Goal: Information Seeking & Learning: Check status

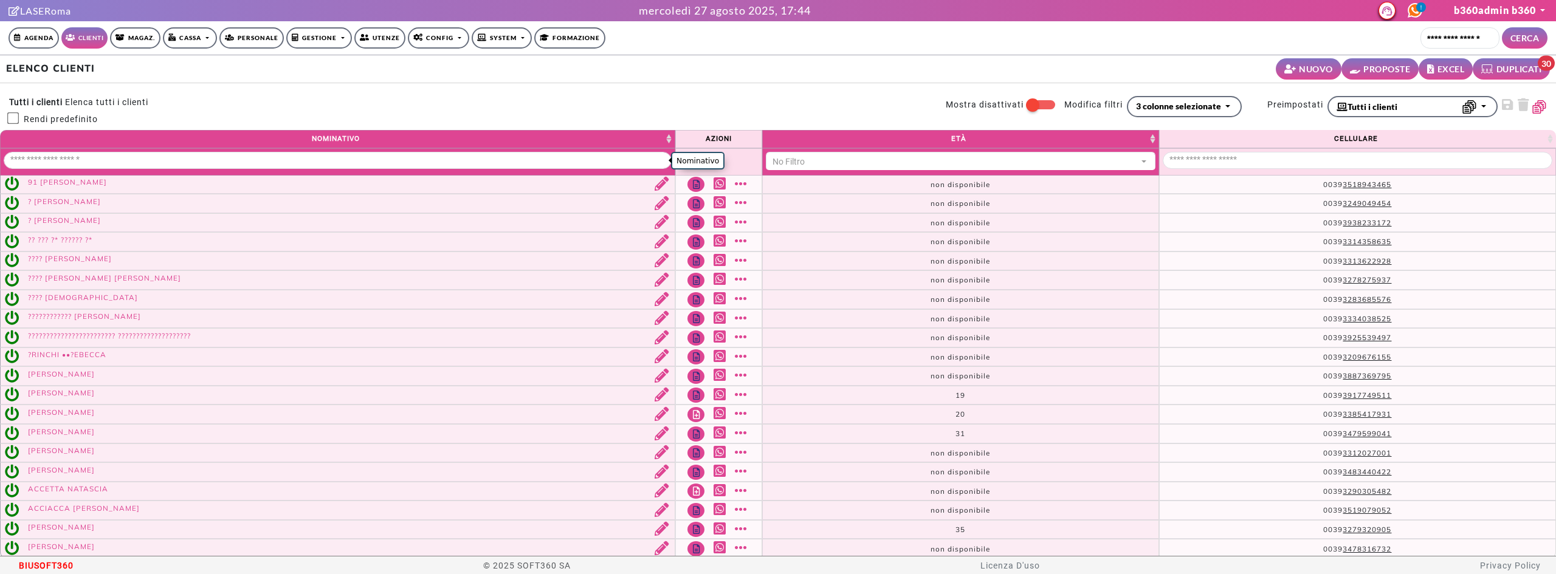
select select
click at [219, 165] on input "Nominativo" at bounding box center [338, 160] width 668 height 17
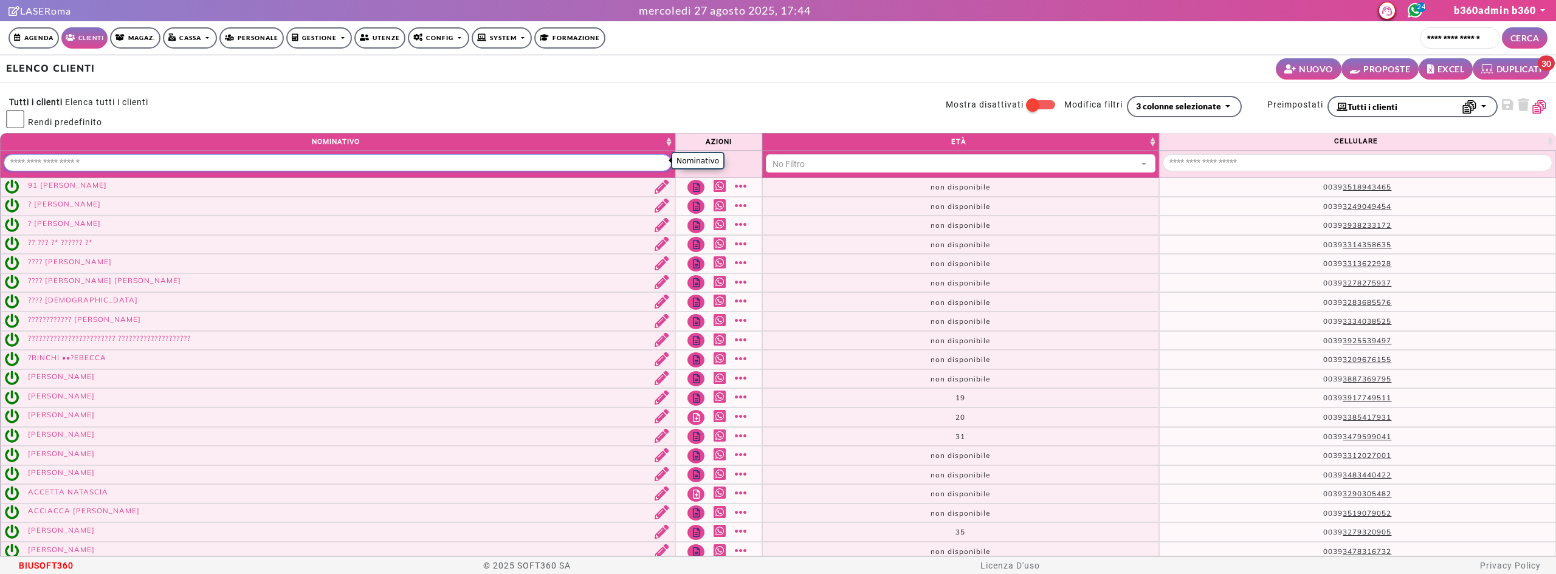
paste input "**********"
type input "**********"
select select "**"
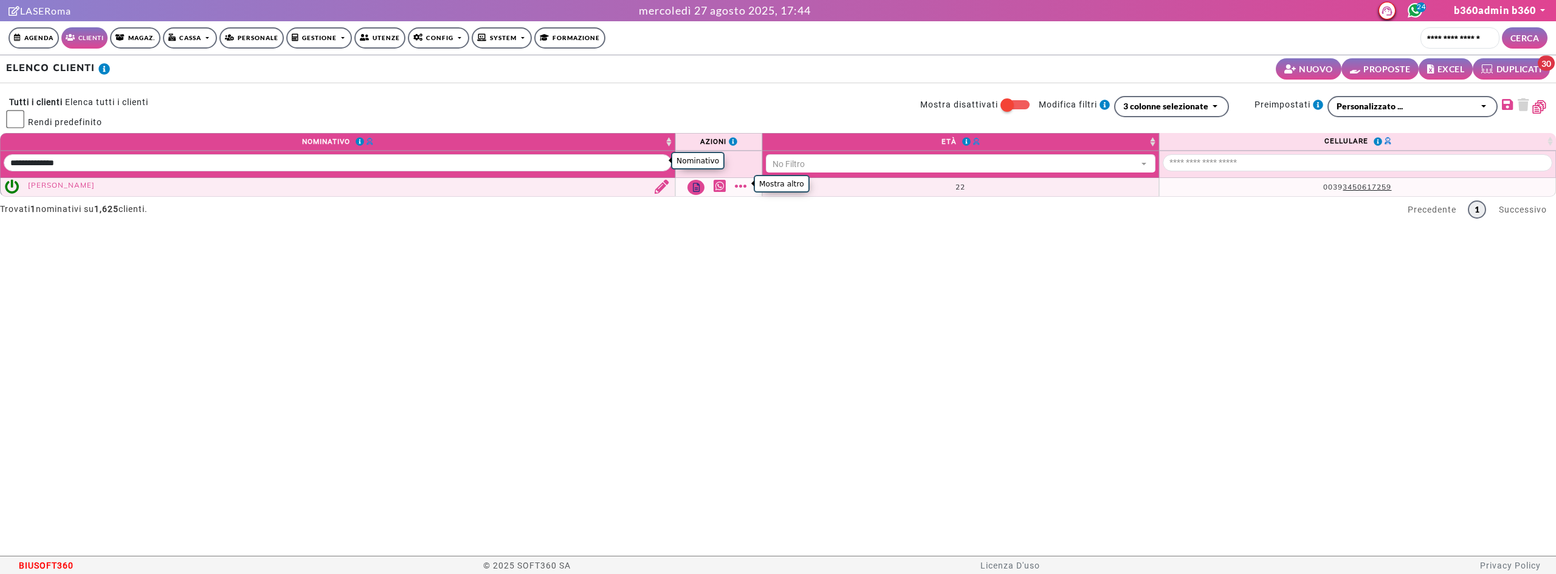
click at [747, 181] on link "Mostra altro" at bounding box center [742, 186] width 15 height 14
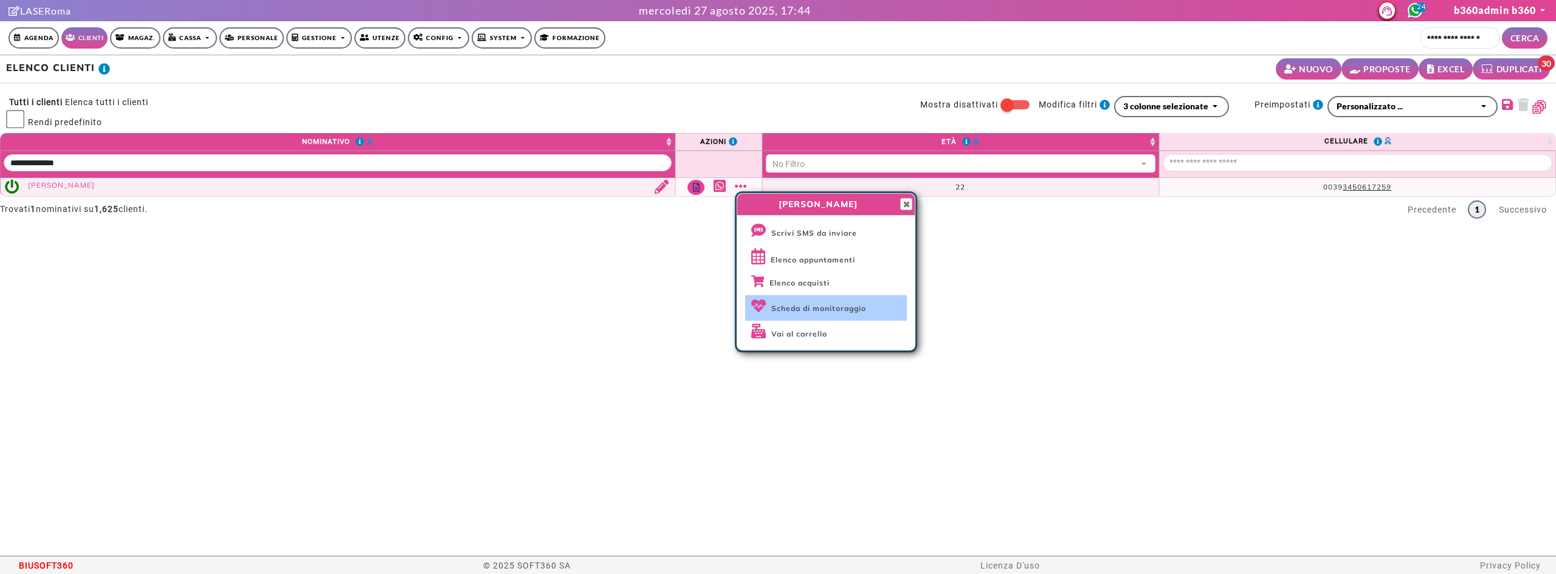
click at [865, 311] on span "Scheda di monitoraggio" at bounding box center [818, 308] width 95 height 9
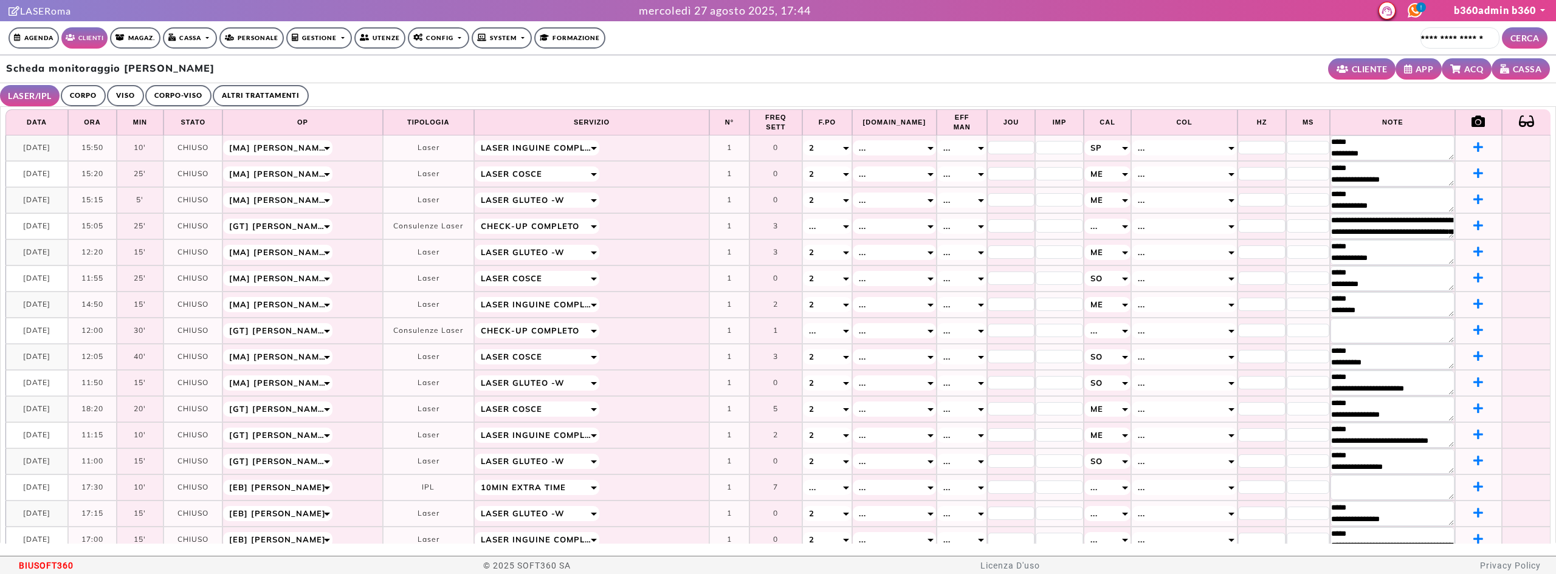
select select "**"
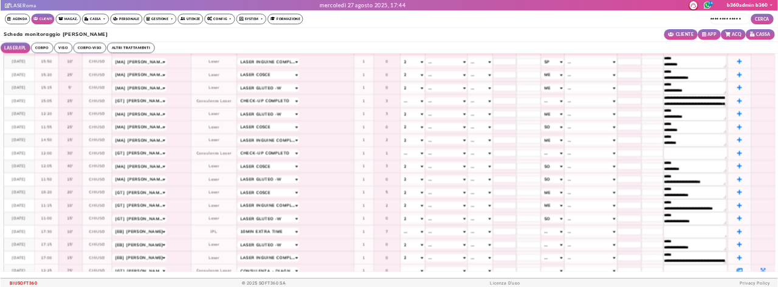
scroll to position [49, 0]
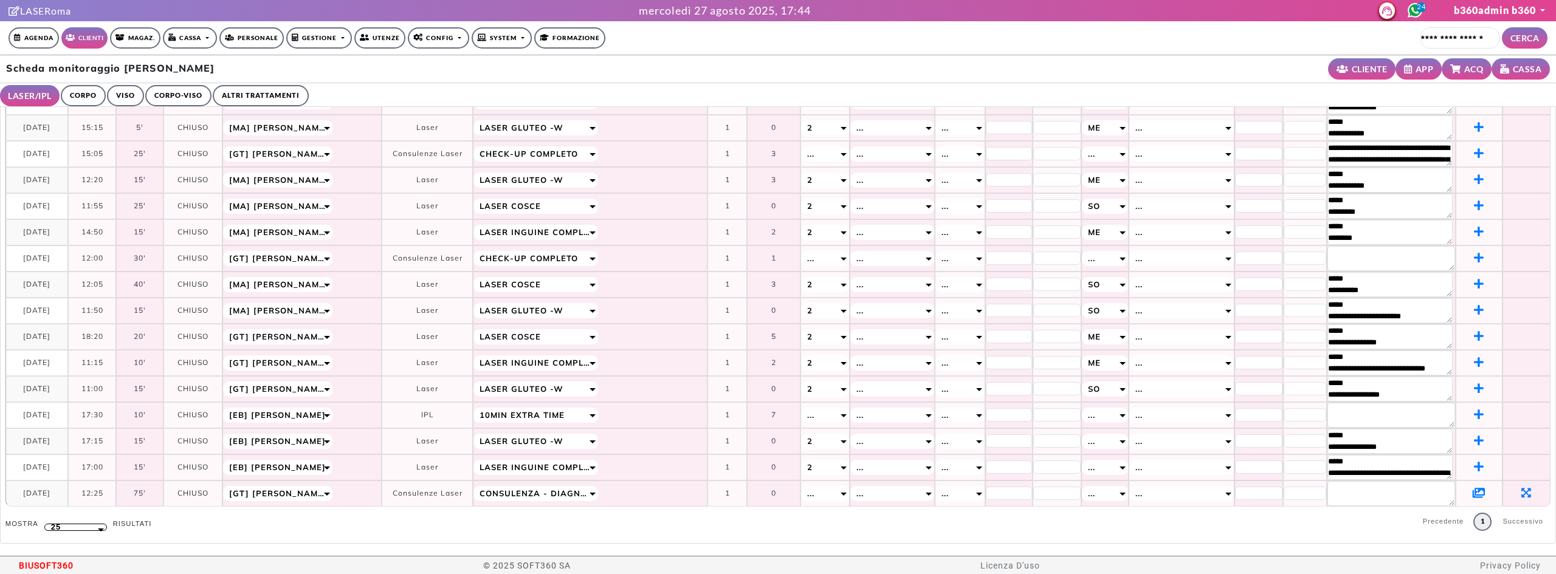
click at [1473, 492] on icon at bounding box center [1479, 492] width 13 height 11
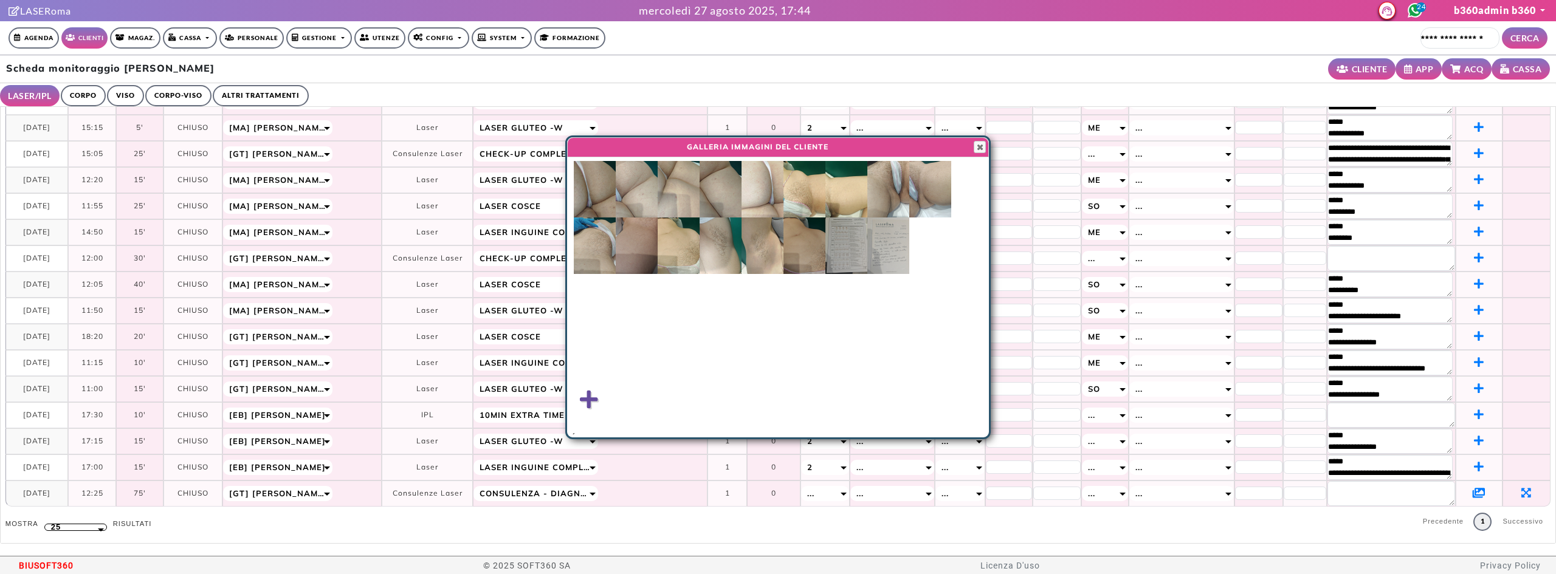
click at [602, 184] on img at bounding box center [595, 189] width 42 height 57
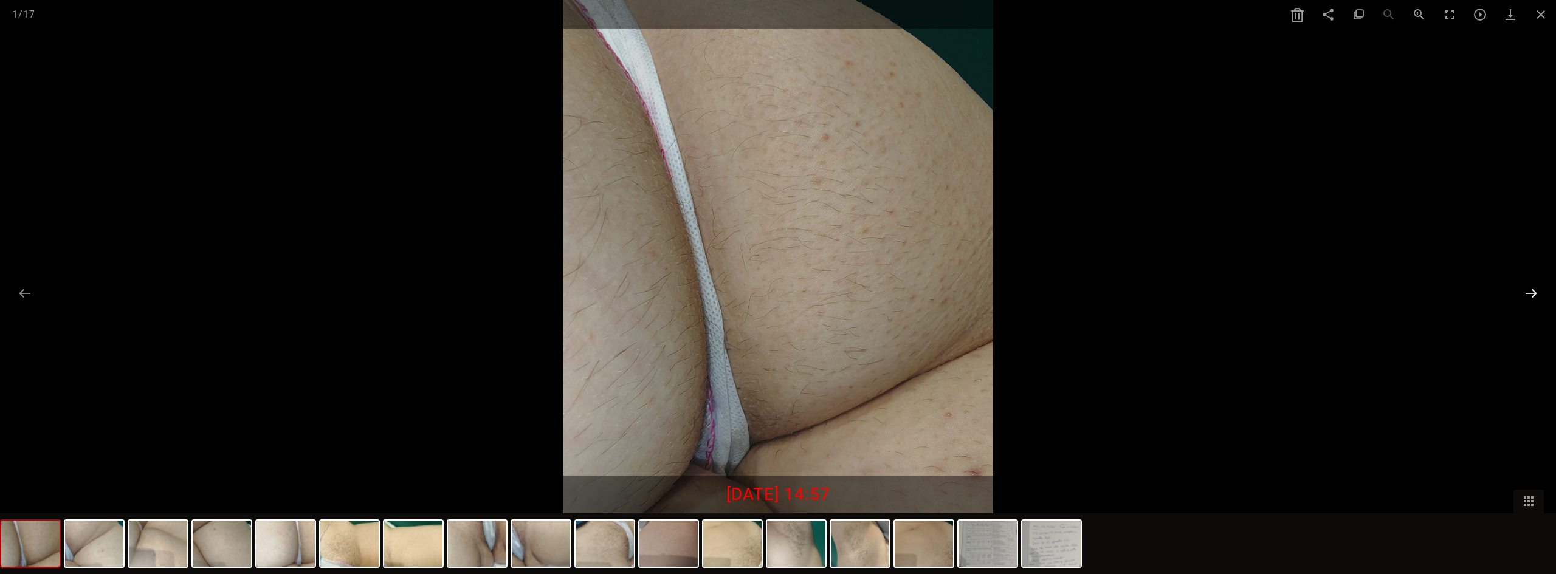
click at [1533, 296] on button at bounding box center [1531, 293] width 26 height 24
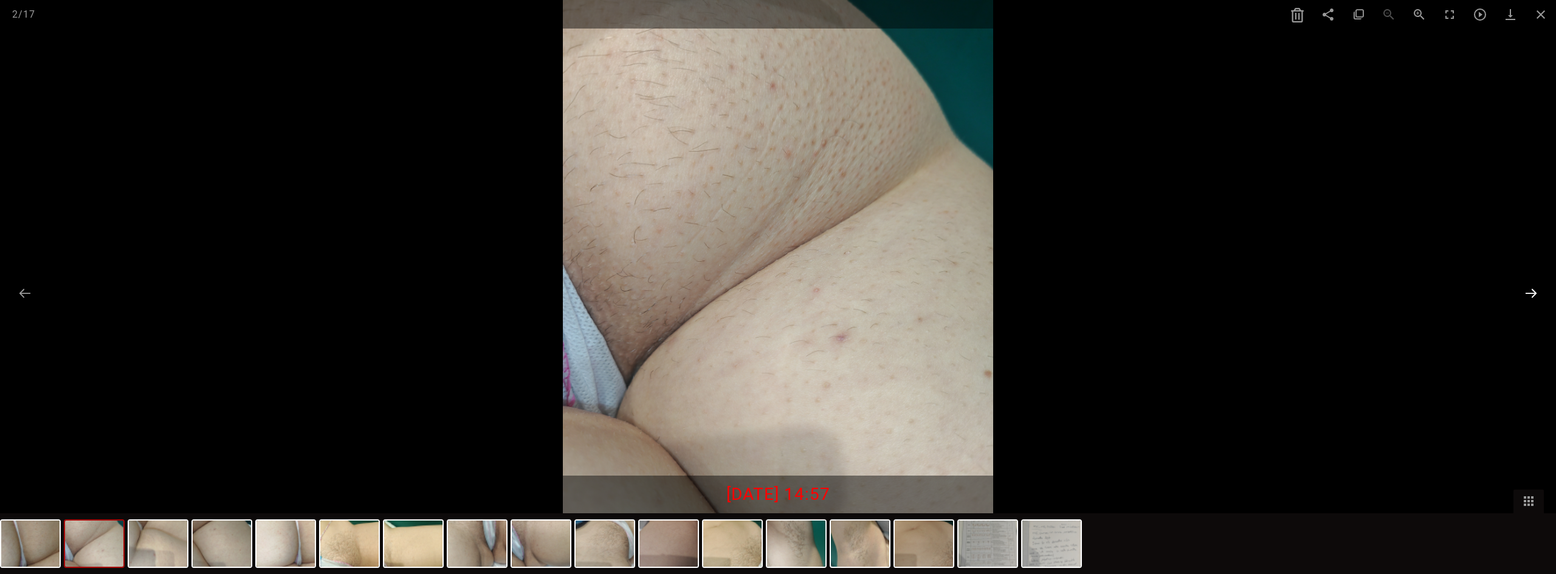
click at [1533, 295] on button at bounding box center [1531, 293] width 26 height 24
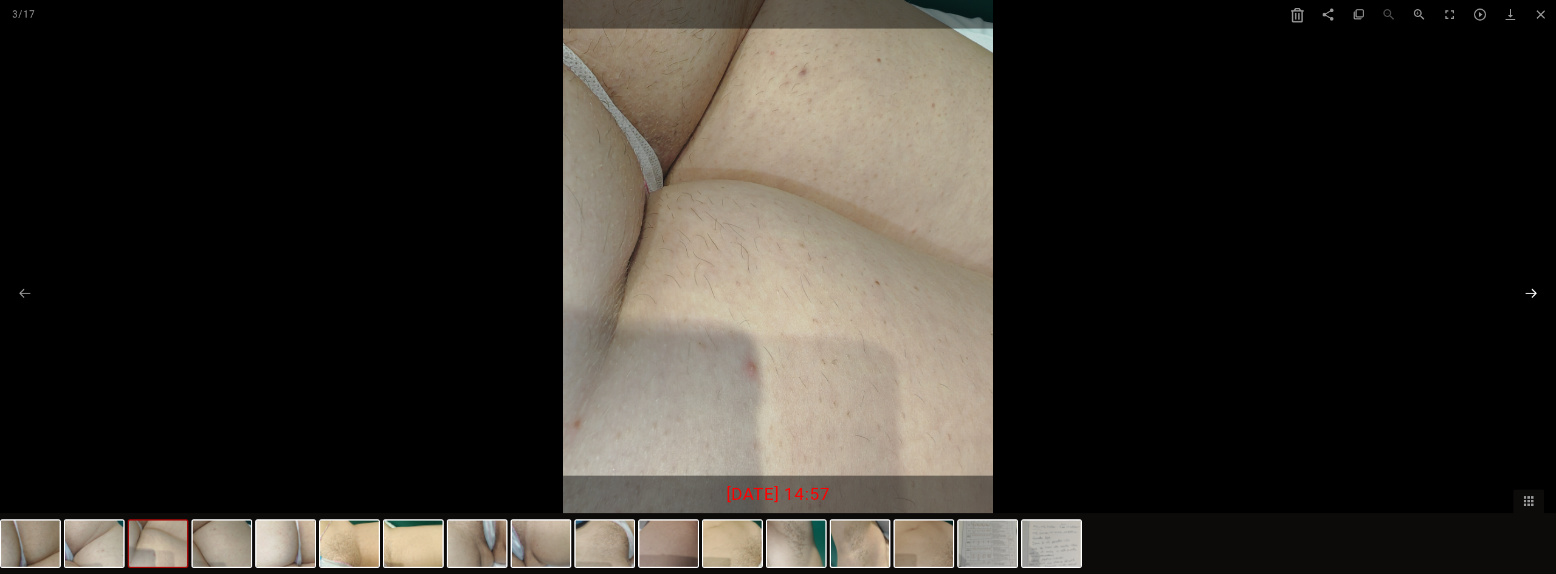
click at [1533, 295] on button at bounding box center [1531, 293] width 26 height 24
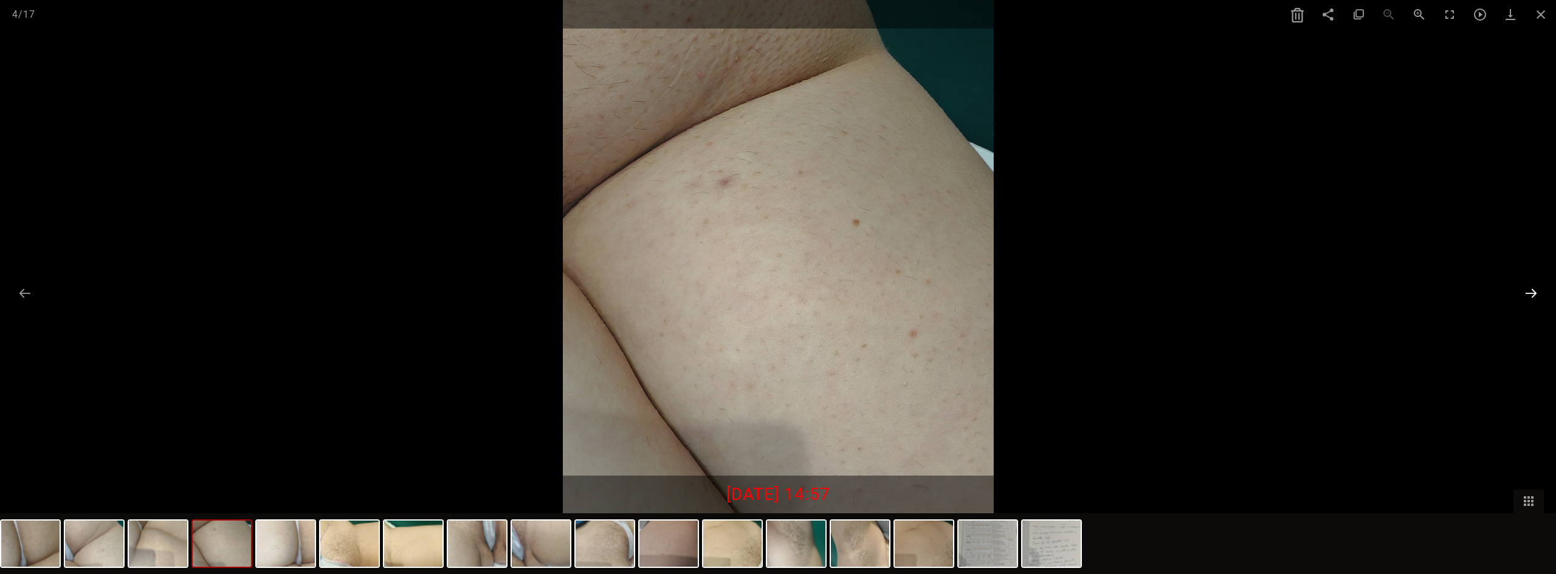
click at [1533, 295] on button at bounding box center [1531, 293] width 26 height 24
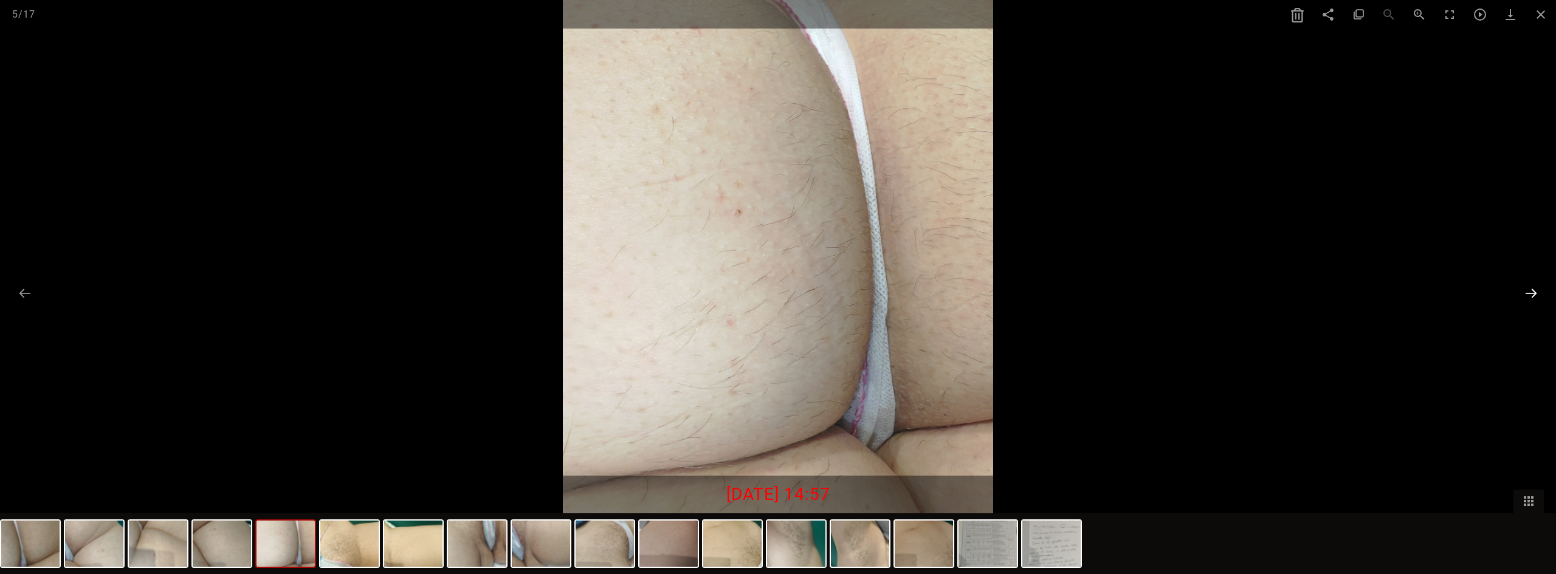
click at [1533, 295] on button at bounding box center [1531, 293] width 26 height 24
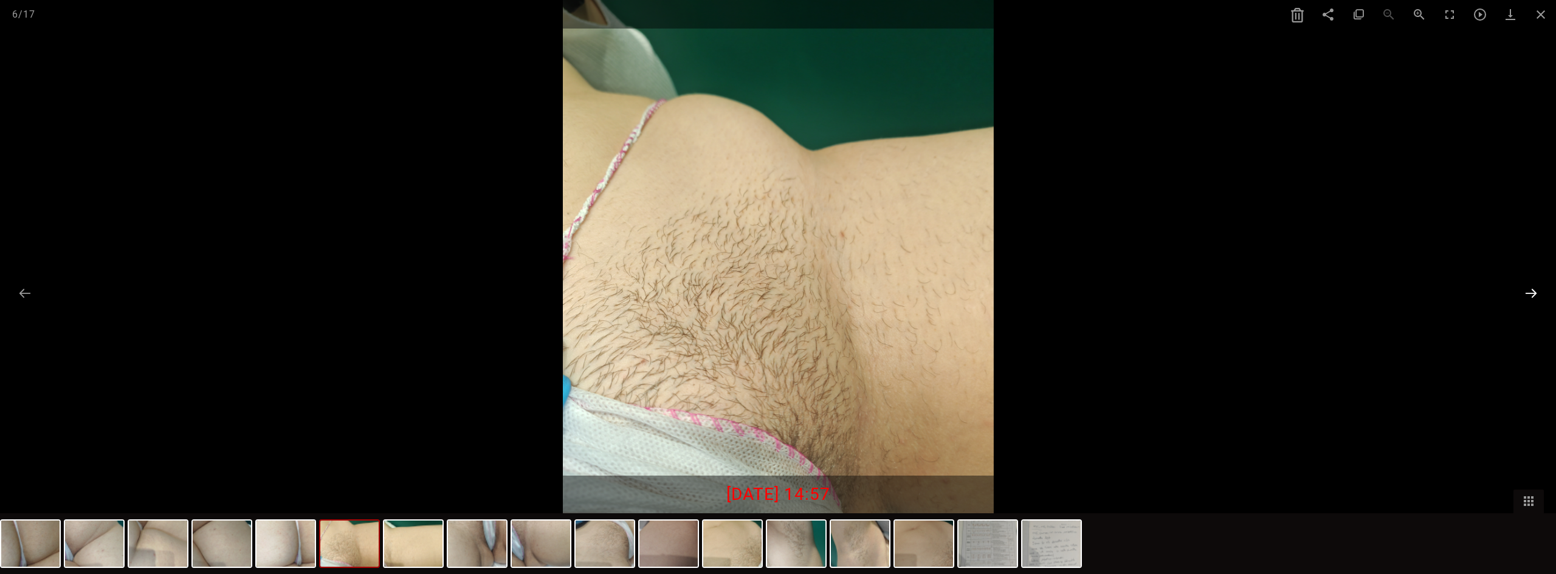
click at [1529, 297] on button at bounding box center [1531, 293] width 26 height 24
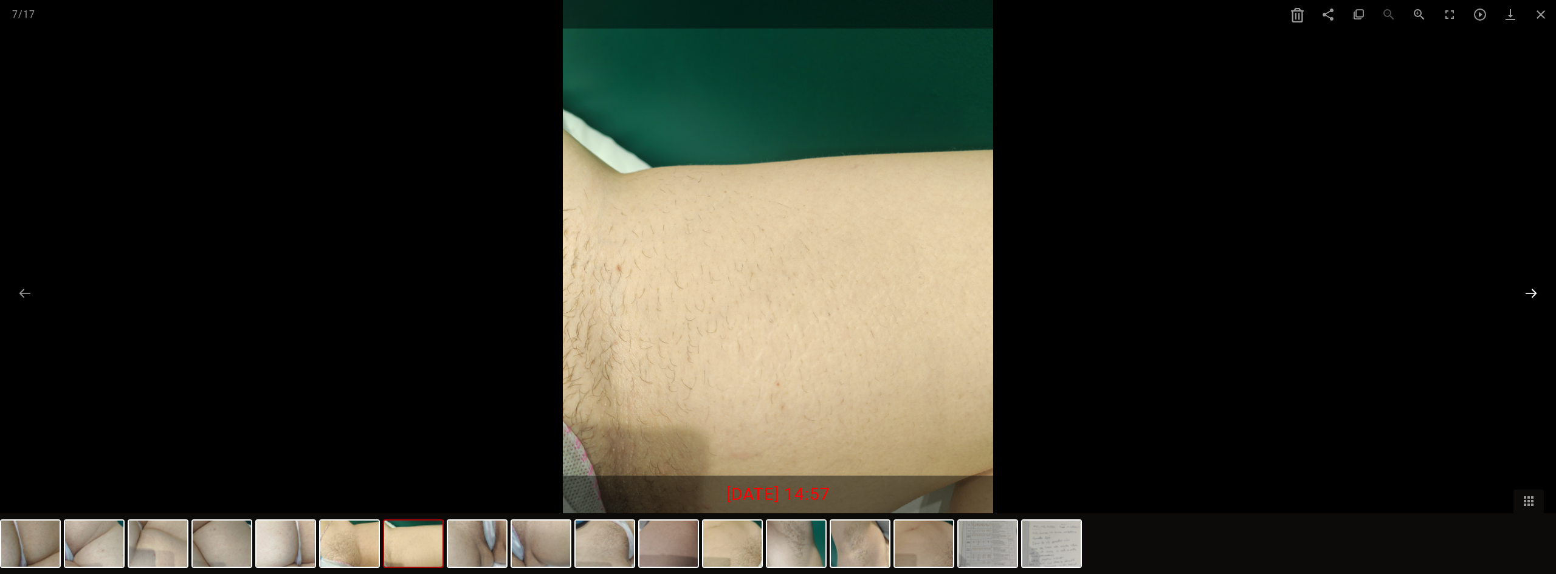
click at [1529, 291] on button at bounding box center [1531, 293] width 26 height 24
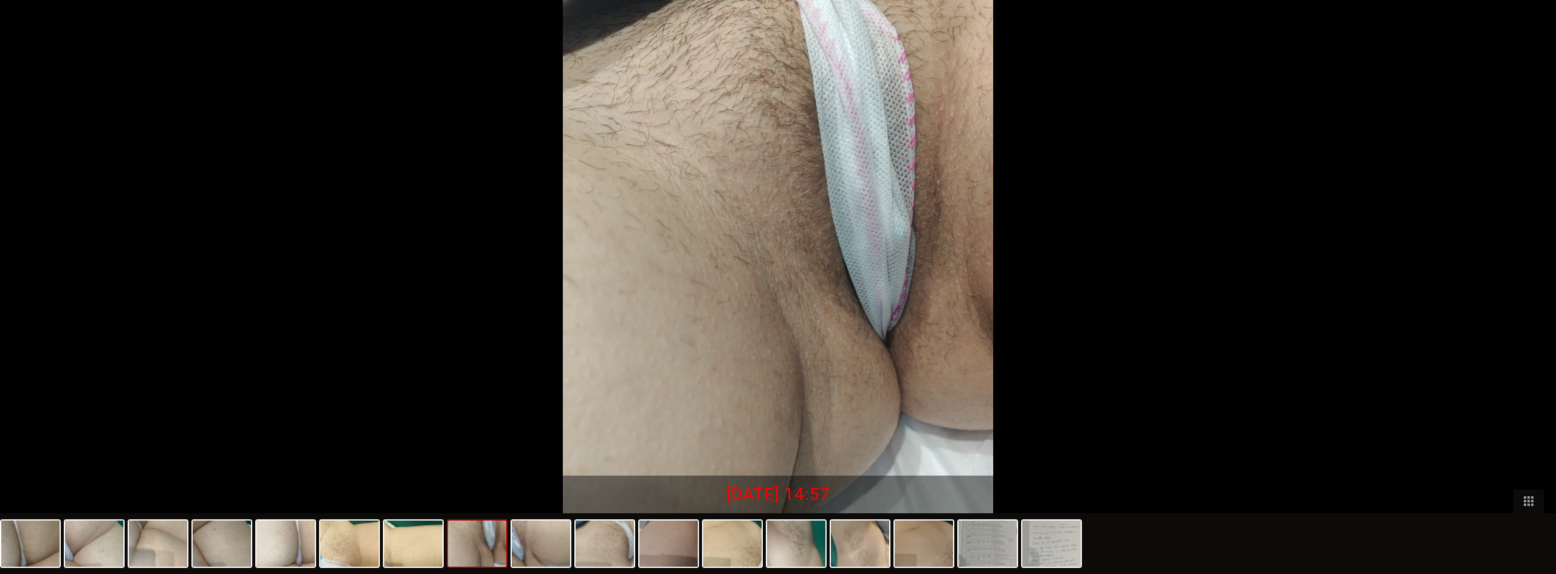
click at [1529, 291] on button at bounding box center [1537, 293] width 26 height 24
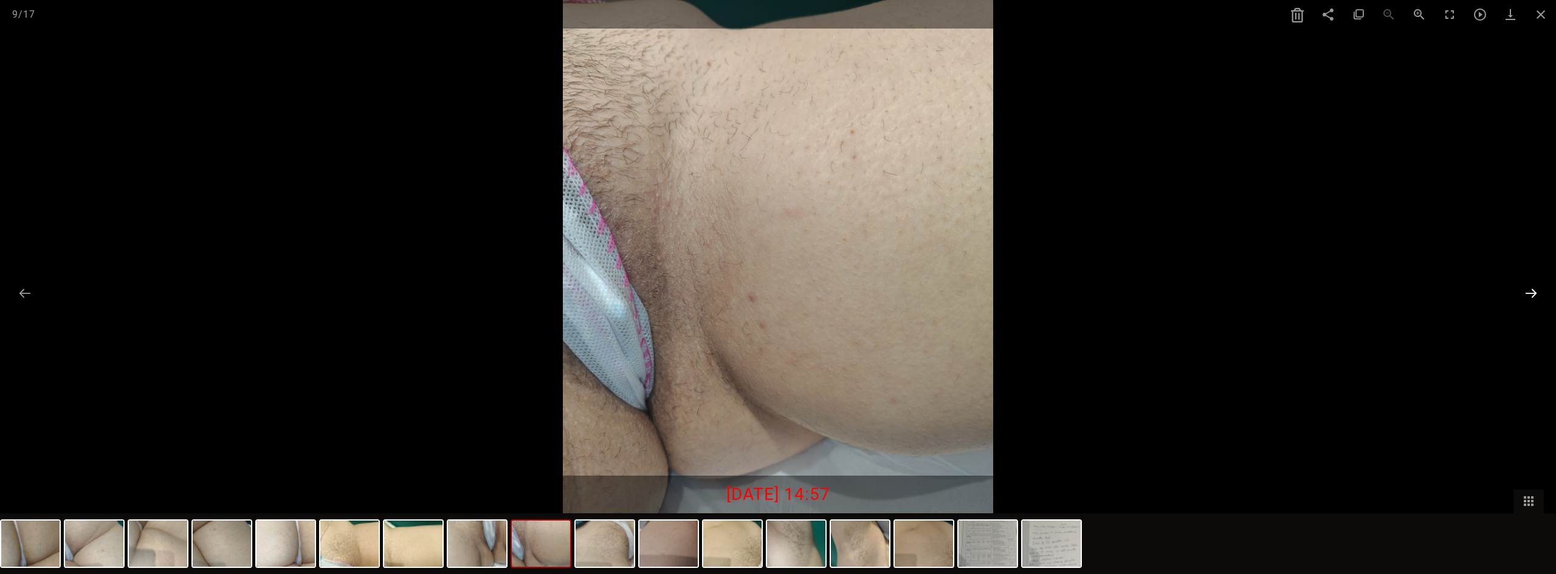
click at [1529, 291] on button at bounding box center [1531, 293] width 26 height 24
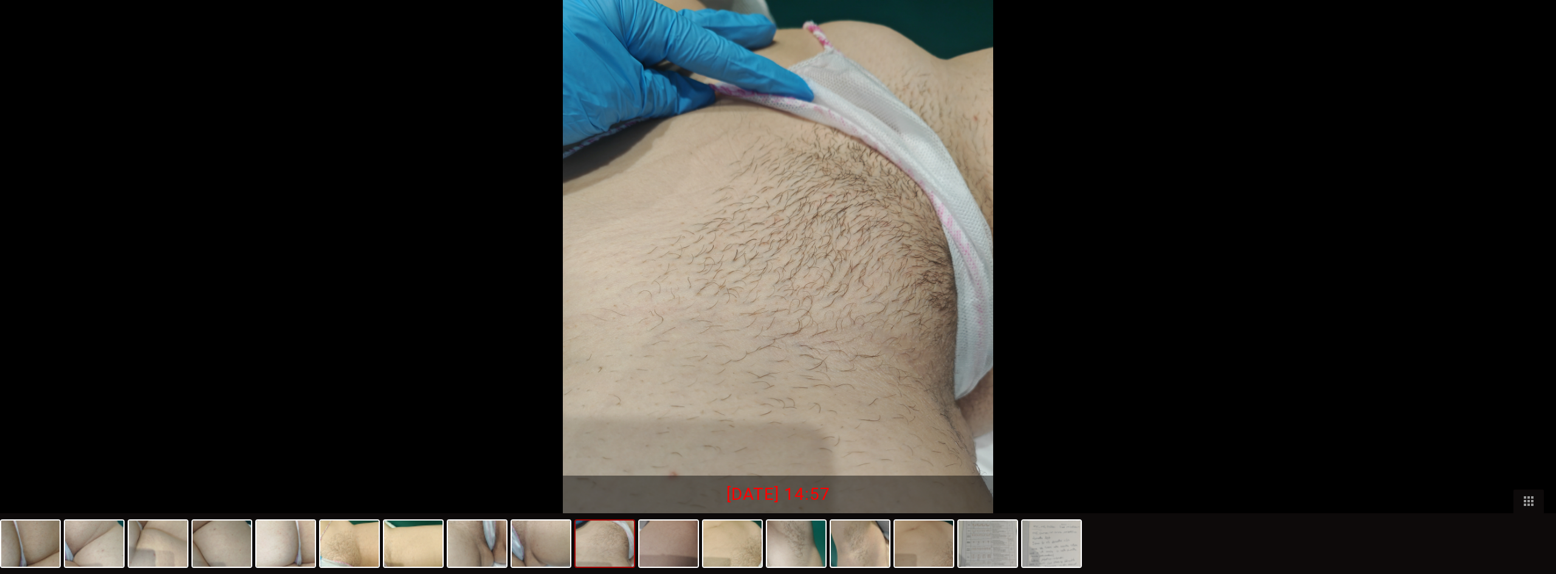
click at [1529, 291] on button at bounding box center [1537, 293] width 26 height 24
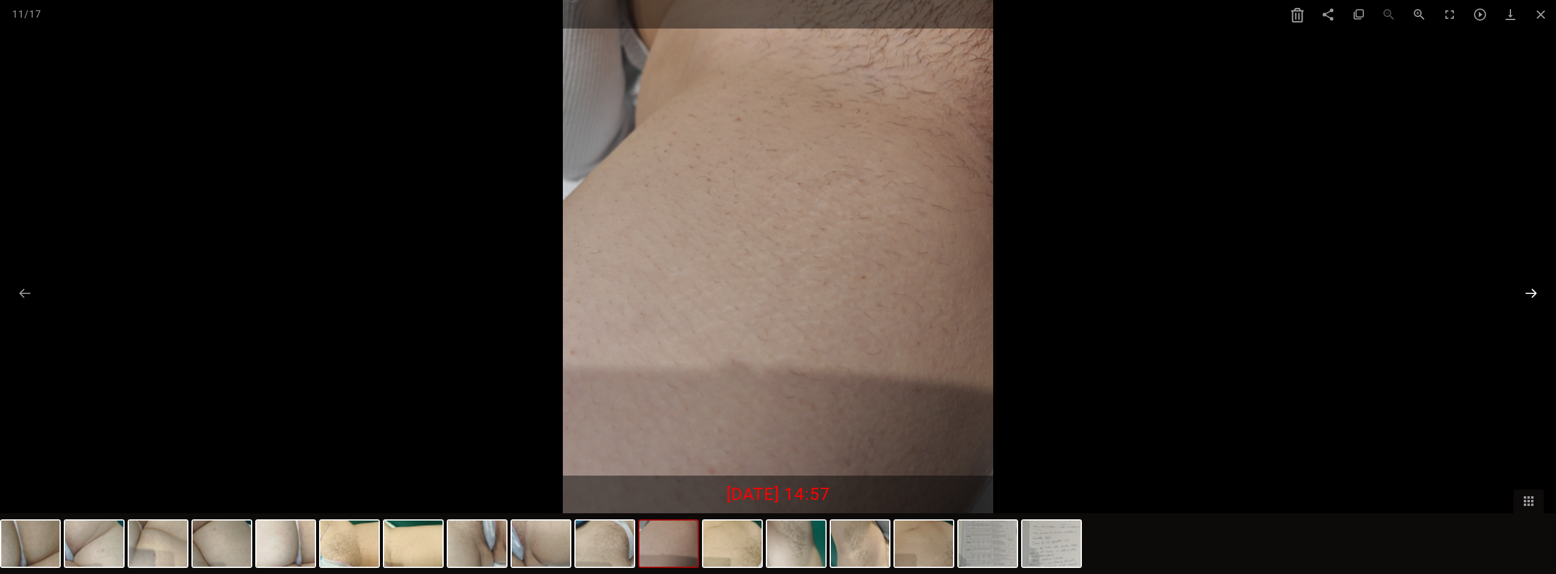
click at [1529, 290] on button at bounding box center [1531, 293] width 26 height 24
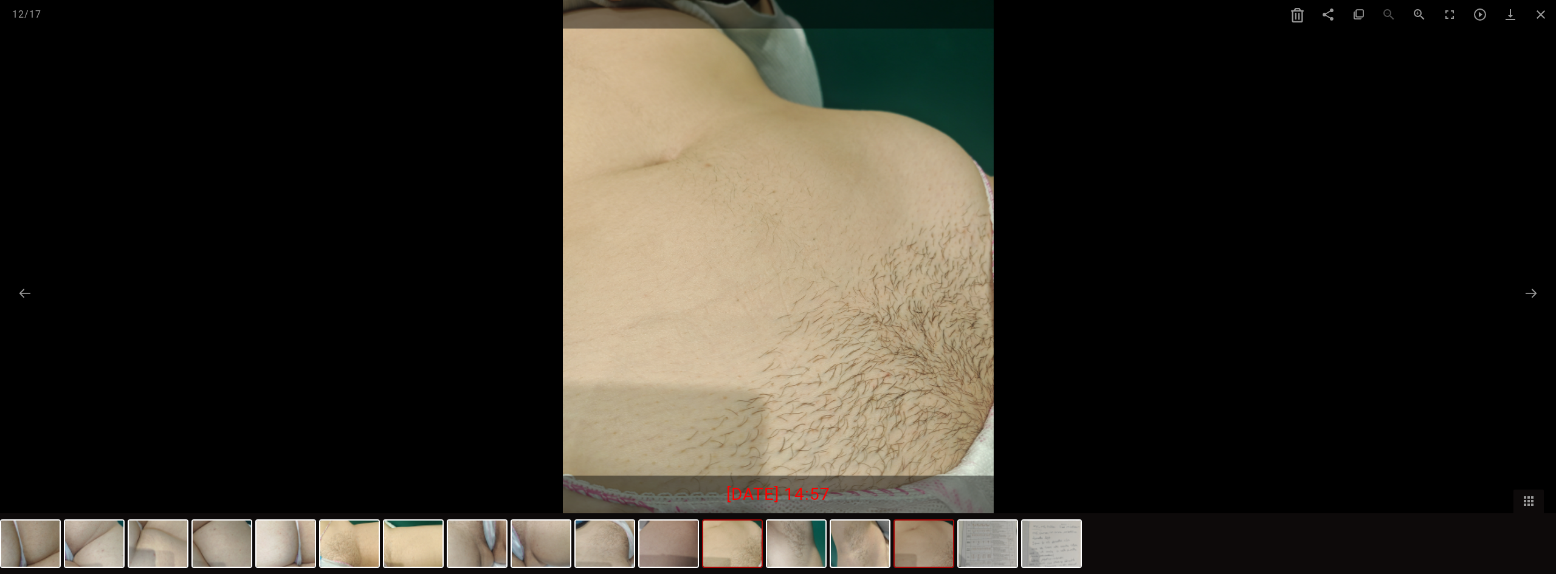
click at [930, 551] on img at bounding box center [924, 544] width 58 height 46
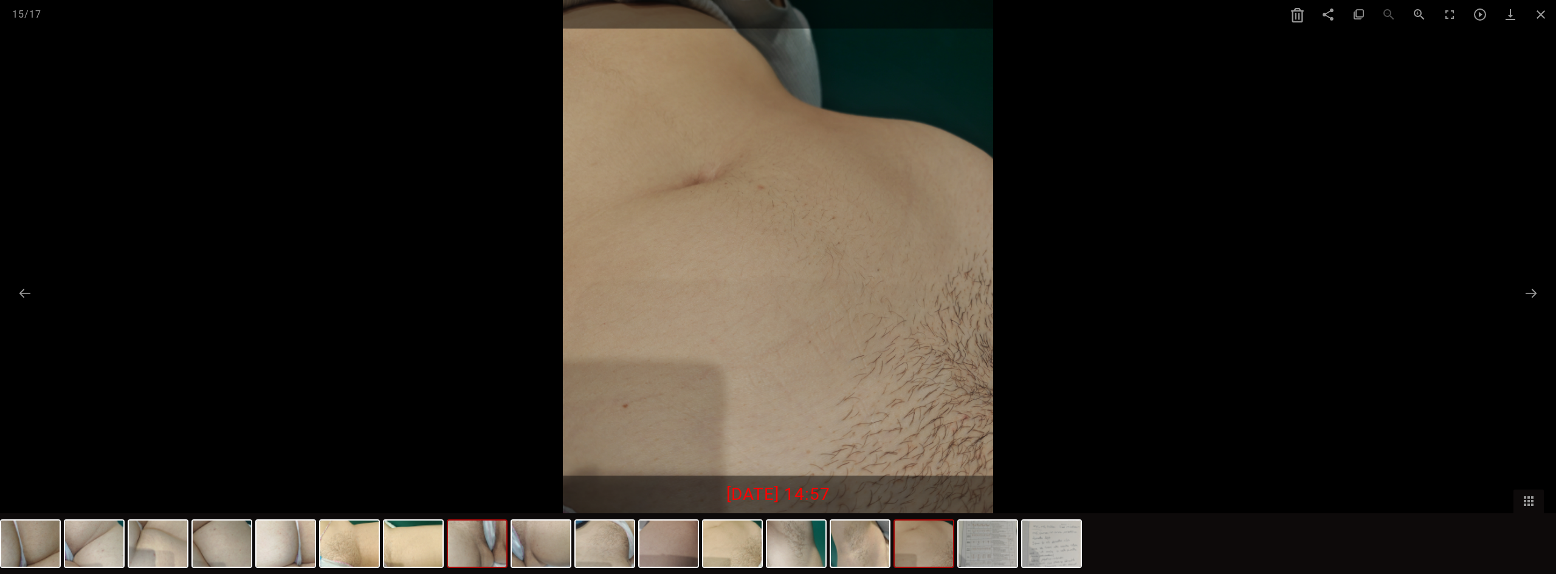
click at [501, 547] on img at bounding box center [477, 544] width 58 height 46
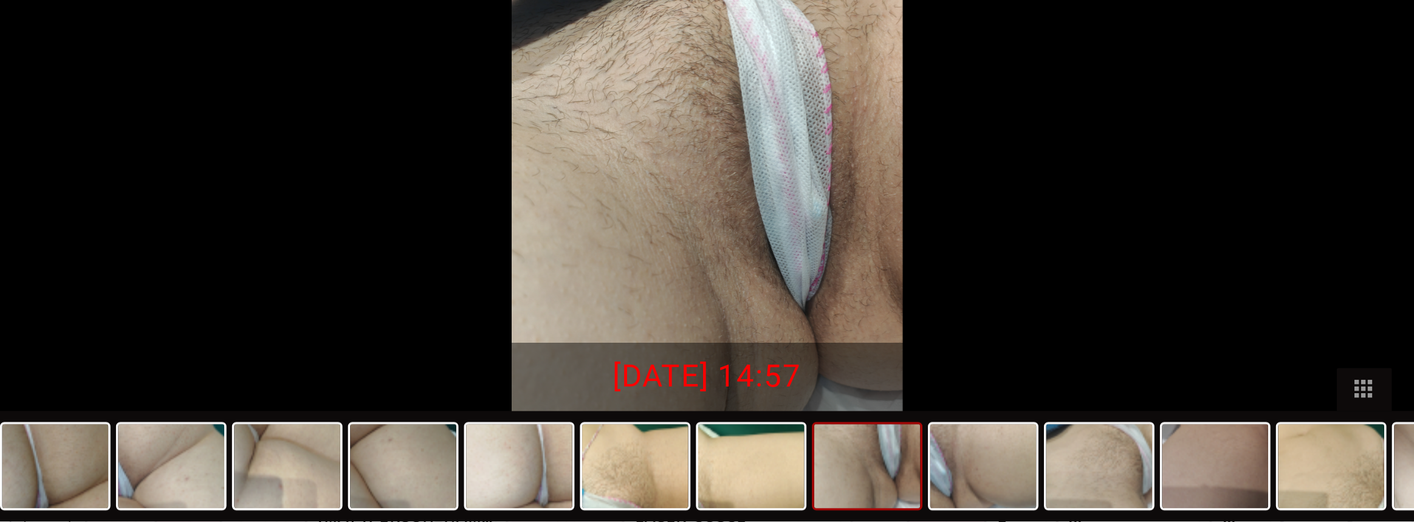
scroll to position [49, 0]
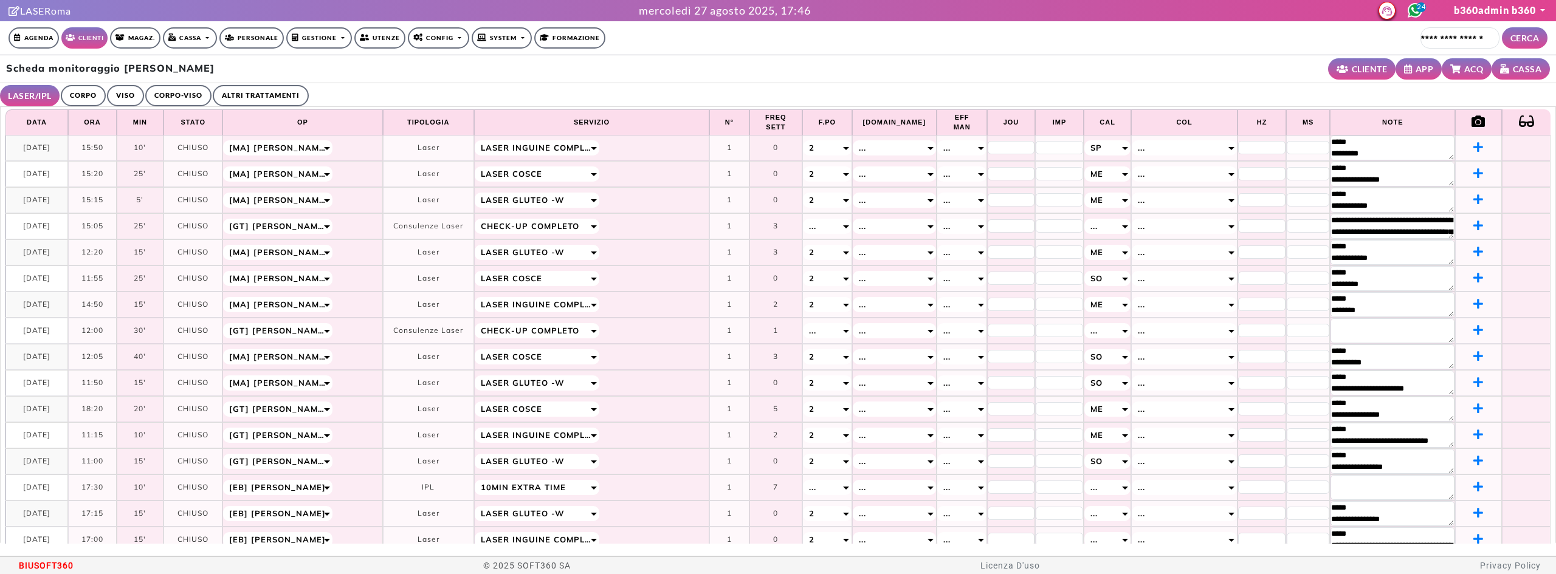
select select "**"
click at [84, 93] on link "CORPO" at bounding box center [83, 95] width 45 height 21
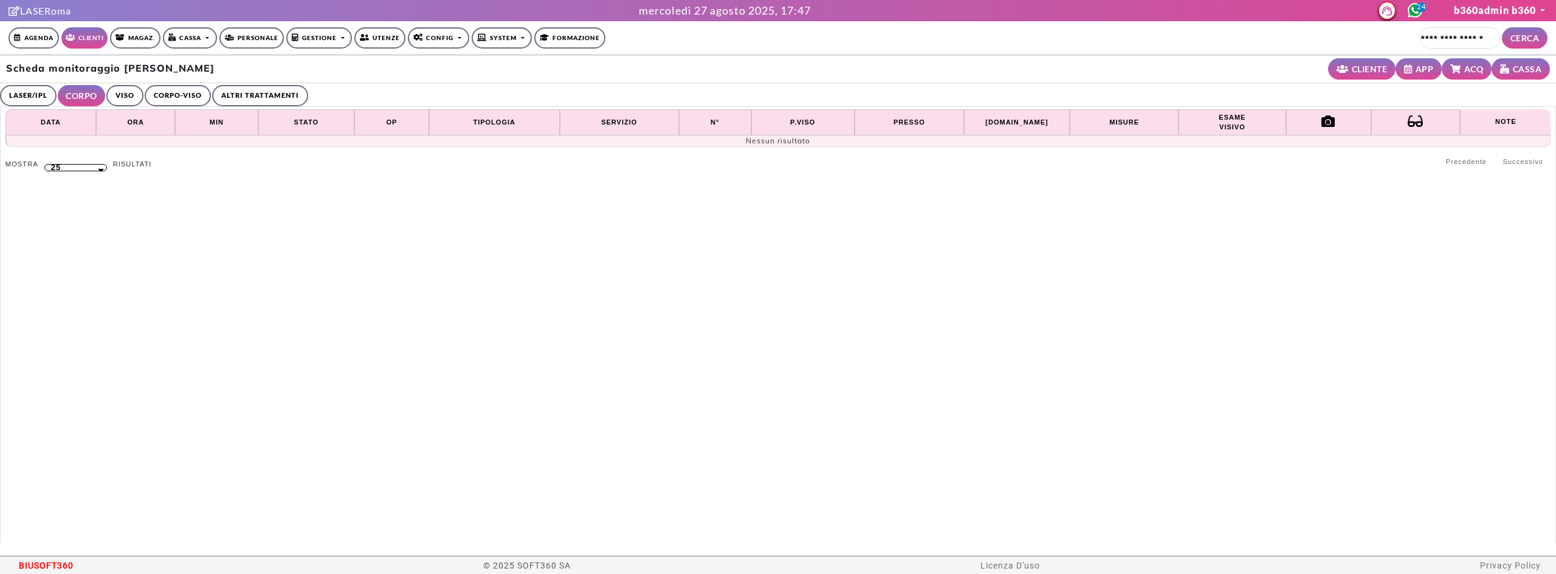
click at [156, 92] on link "CORPO-VISO" at bounding box center [178, 95] width 66 height 21
click at [137, 94] on link "VISO" at bounding box center [122, 95] width 37 height 21
click at [246, 94] on link "ALTRI TRATTAMENTI" at bounding box center [258, 95] width 96 height 21
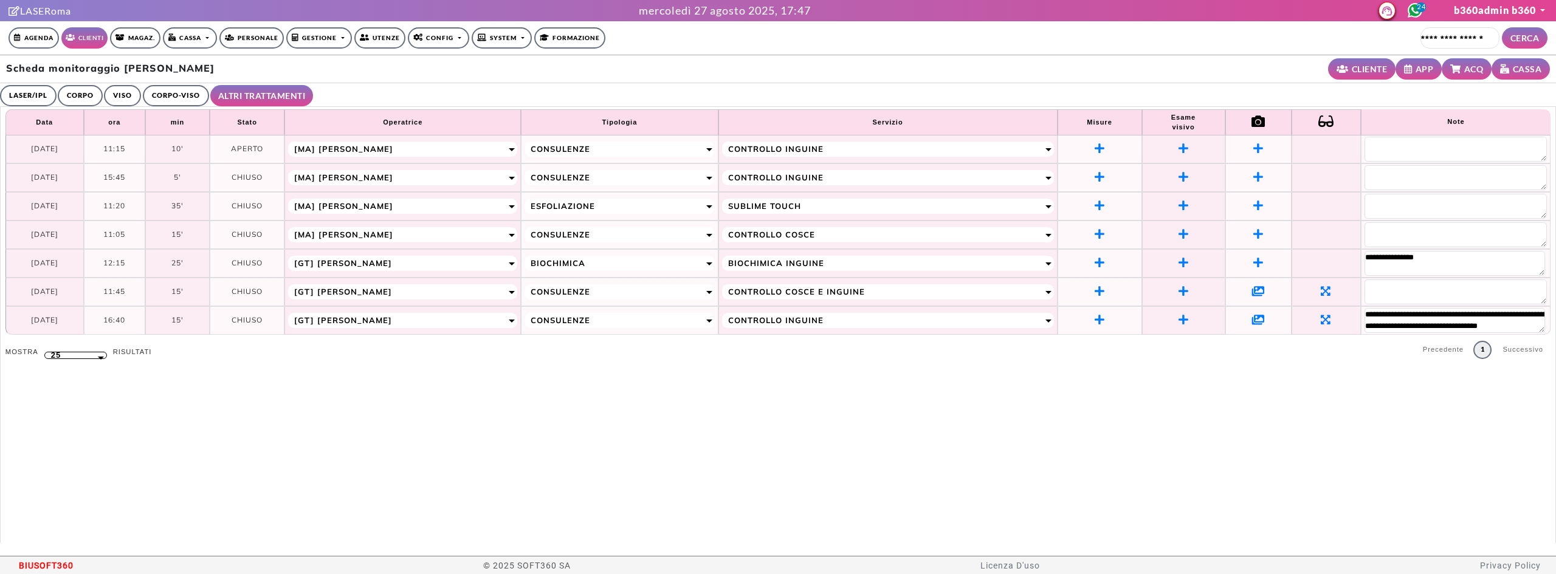
click at [1239, 289] on td at bounding box center [1258, 292] width 66 height 29
click at [1252, 291] on icon at bounding box center [1258, 291] width 13 height 11
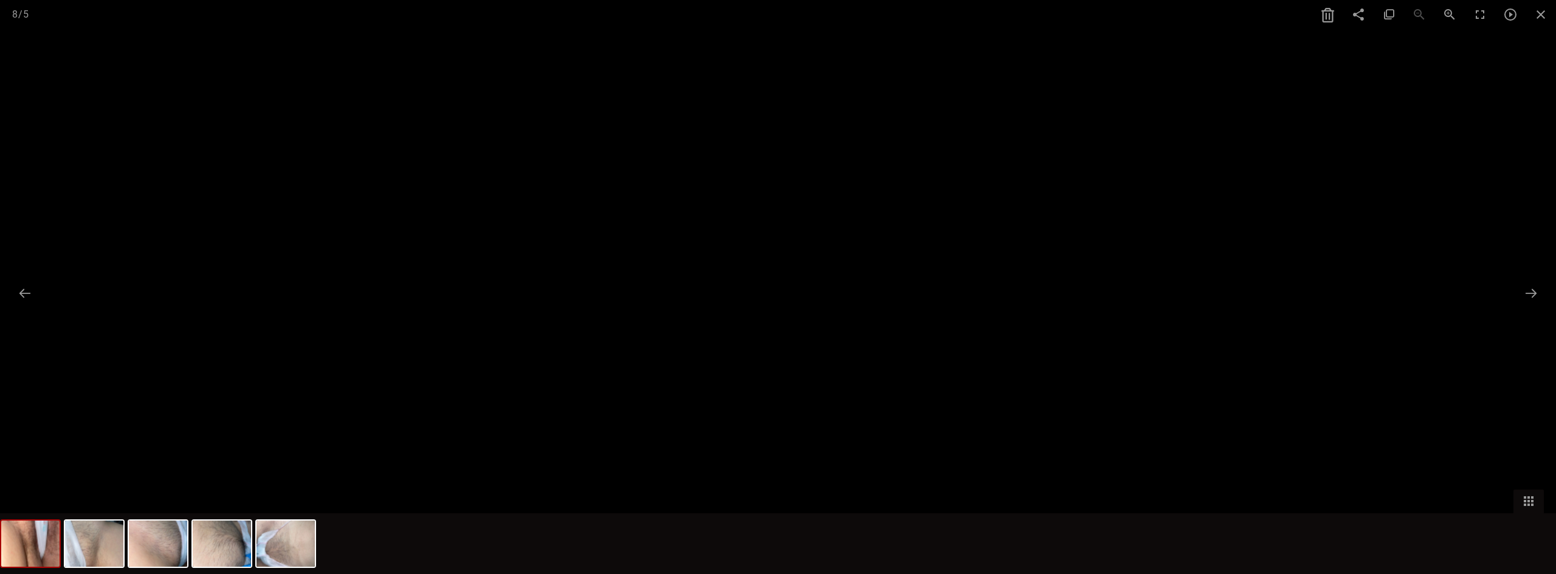
click at [29, 560] on img at bounding box center [30, 544] width 58 height 46
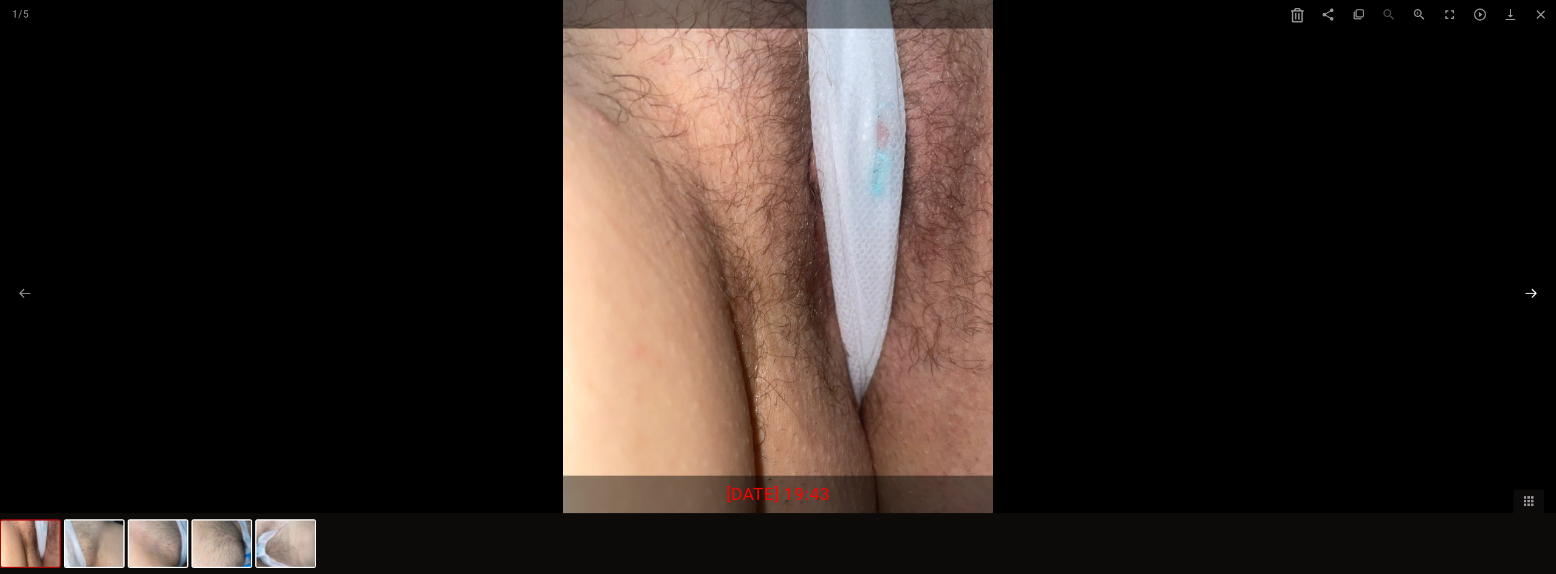
click at [1531, 291] on button at bounding box center [1531, 293] width 26 height 24
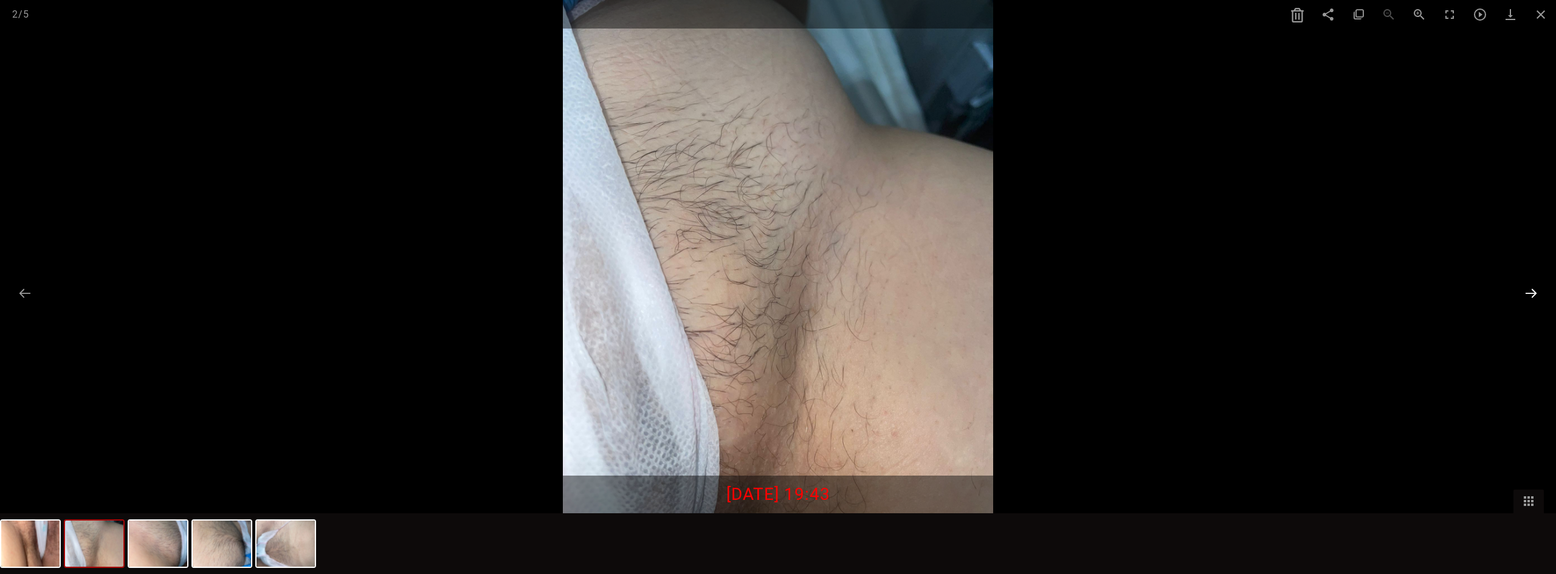
click at [1531, 291] on button at bounding box center [1531, 293] width 26 height 24
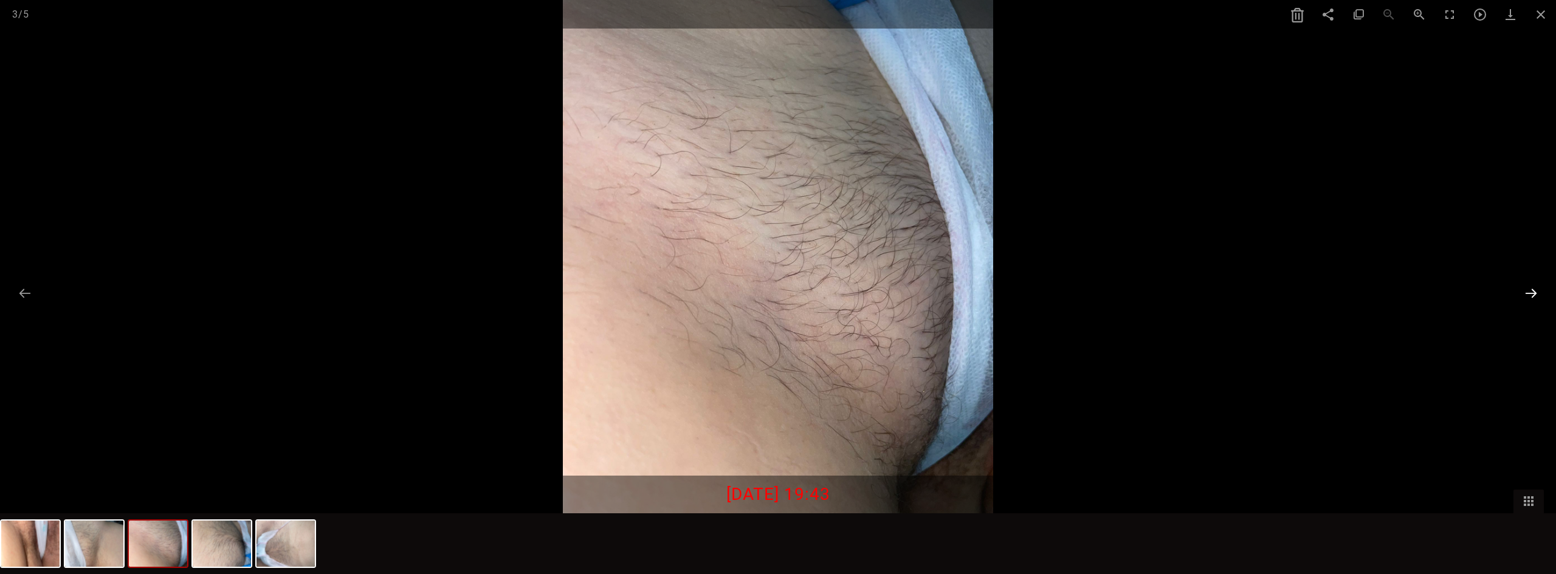
click at [1531, 291] on button at bounding box center [1531, 293] width 26 height 24
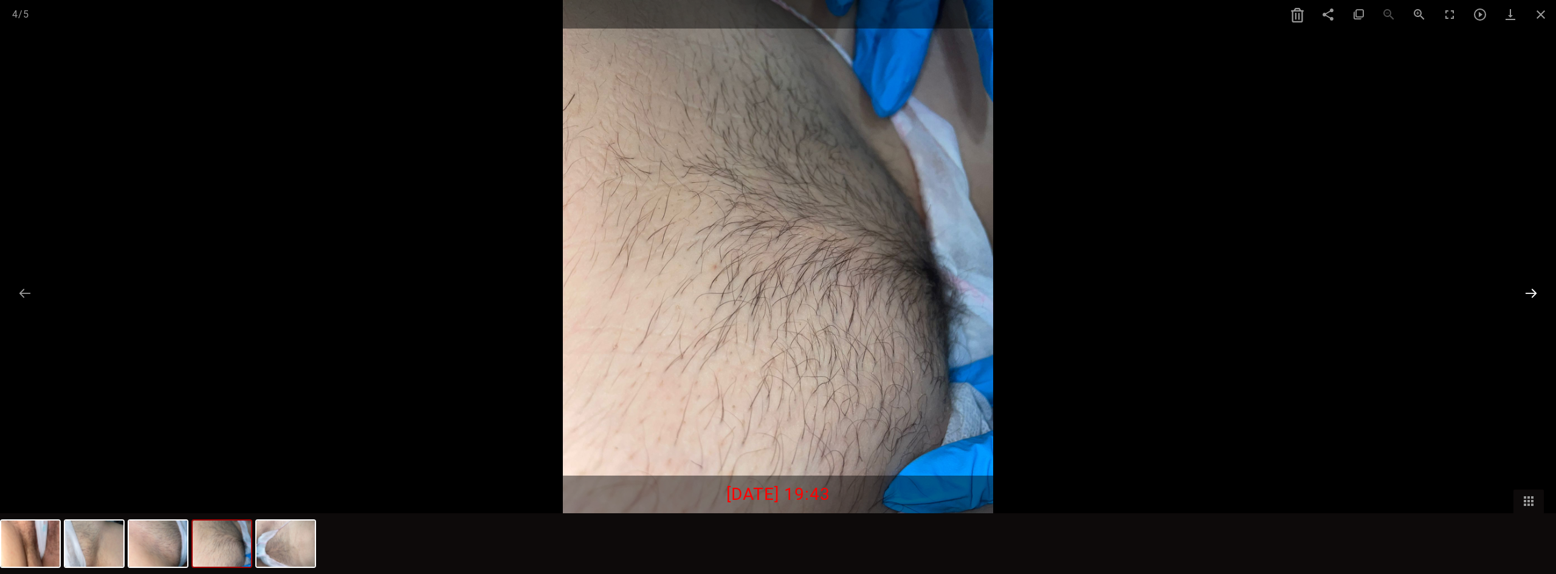
click at [1531, 291] on button at bounding box center [1531, 293] width 26 height 24
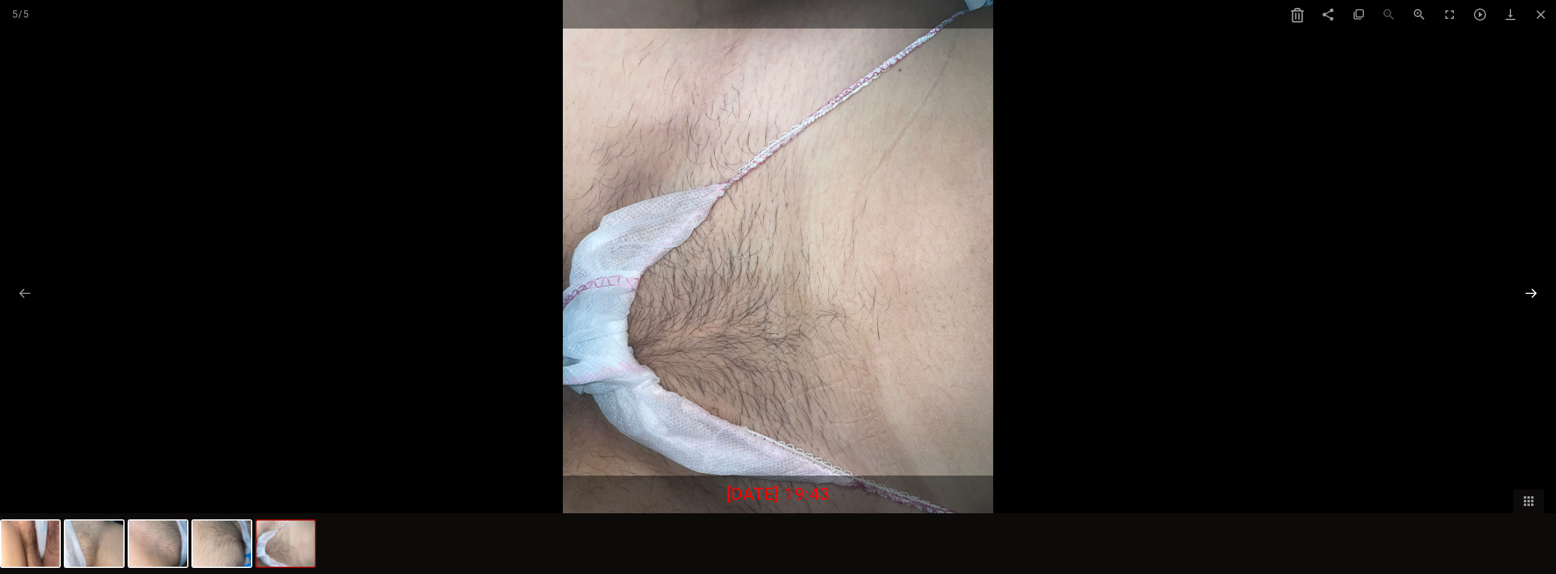
click at [1531, 291] on button at bounding box center [1531, 293] width 26 height 24
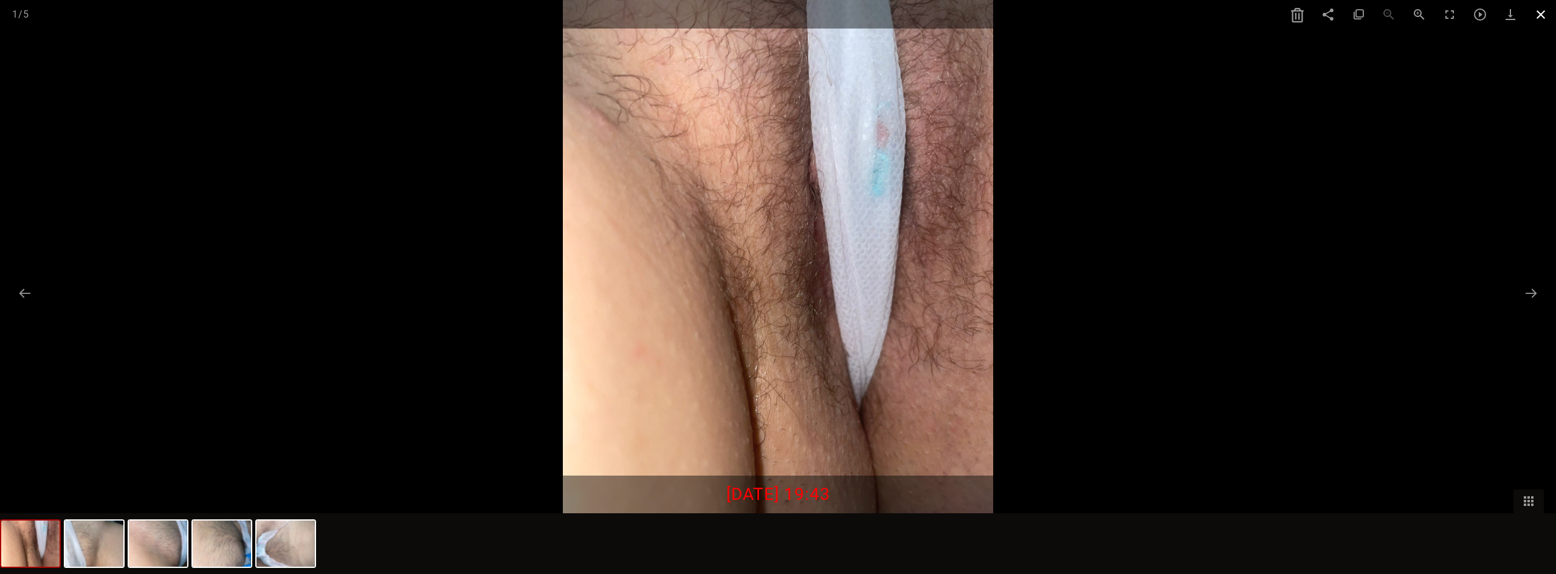
click at [1536, 13] on span at bounding box center [1540, 14] width 30 height 29
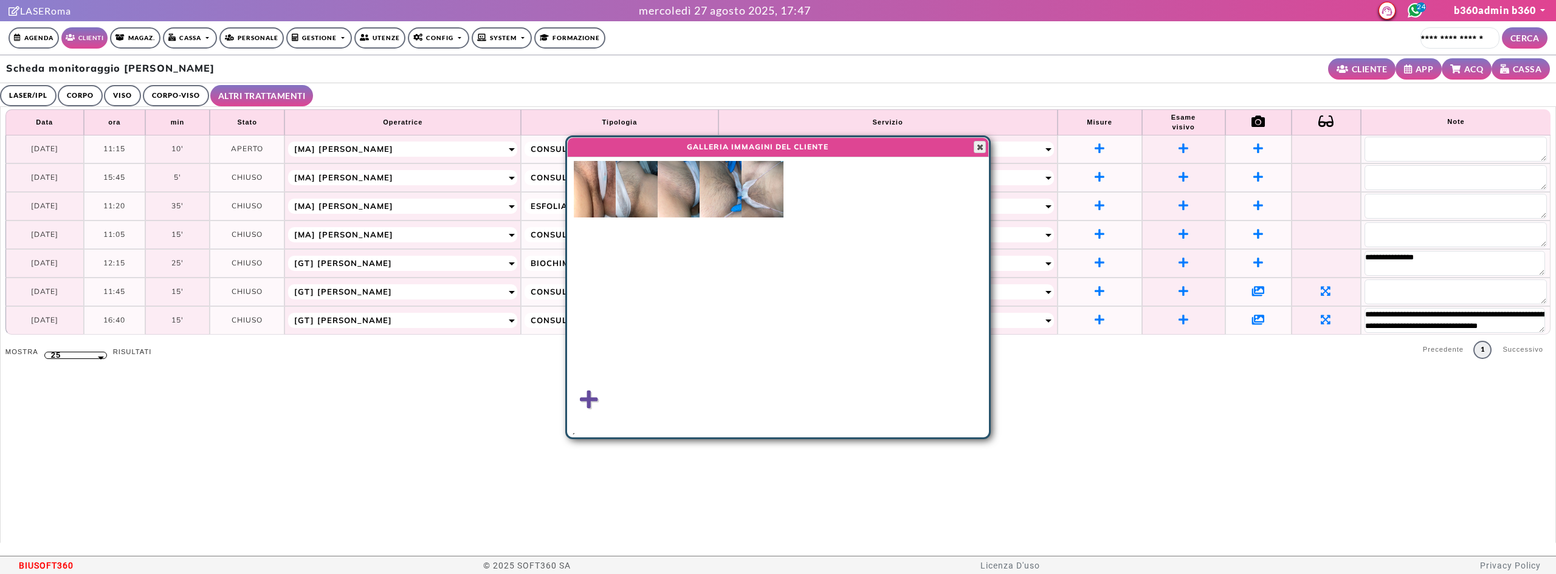
click at [980, 150] on span "button" at bounding box center [980, 147] width 10 height 10
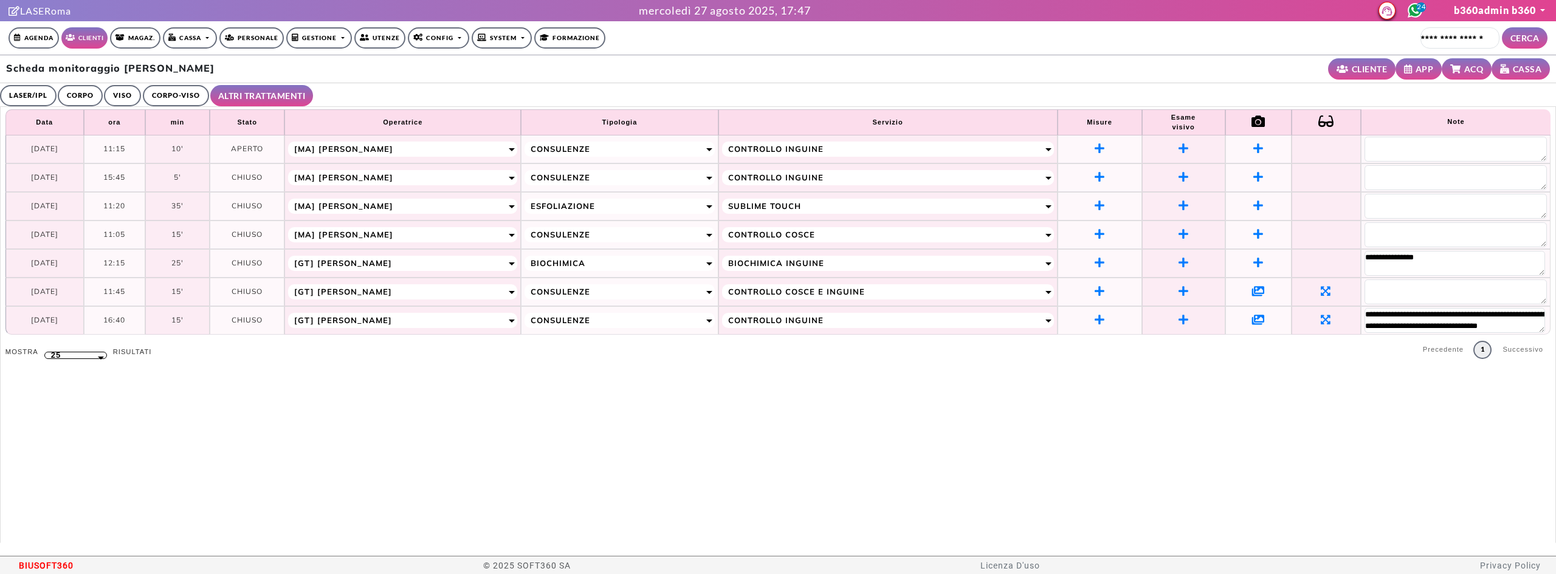
click at [1252, 317] on icon at bounding box center [1258, 319] width 13 height 11
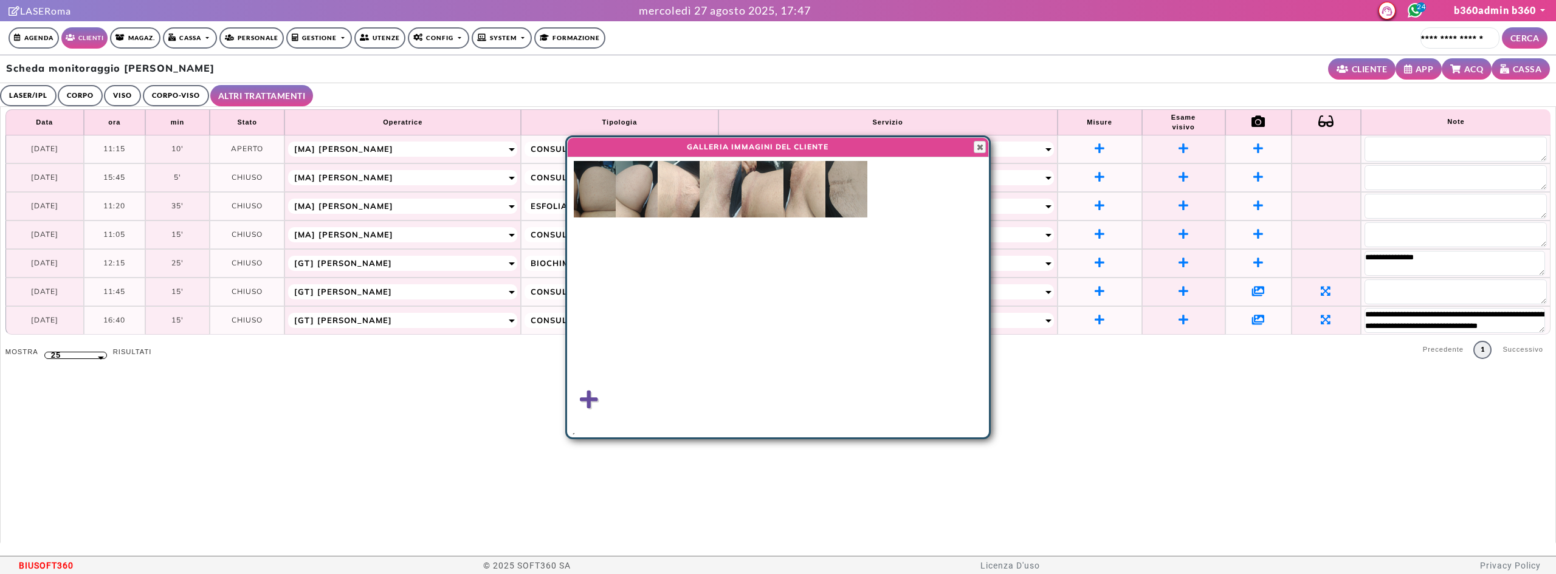
click at [605, 181] on img at bounding box center [595, 189] width 42 height 57
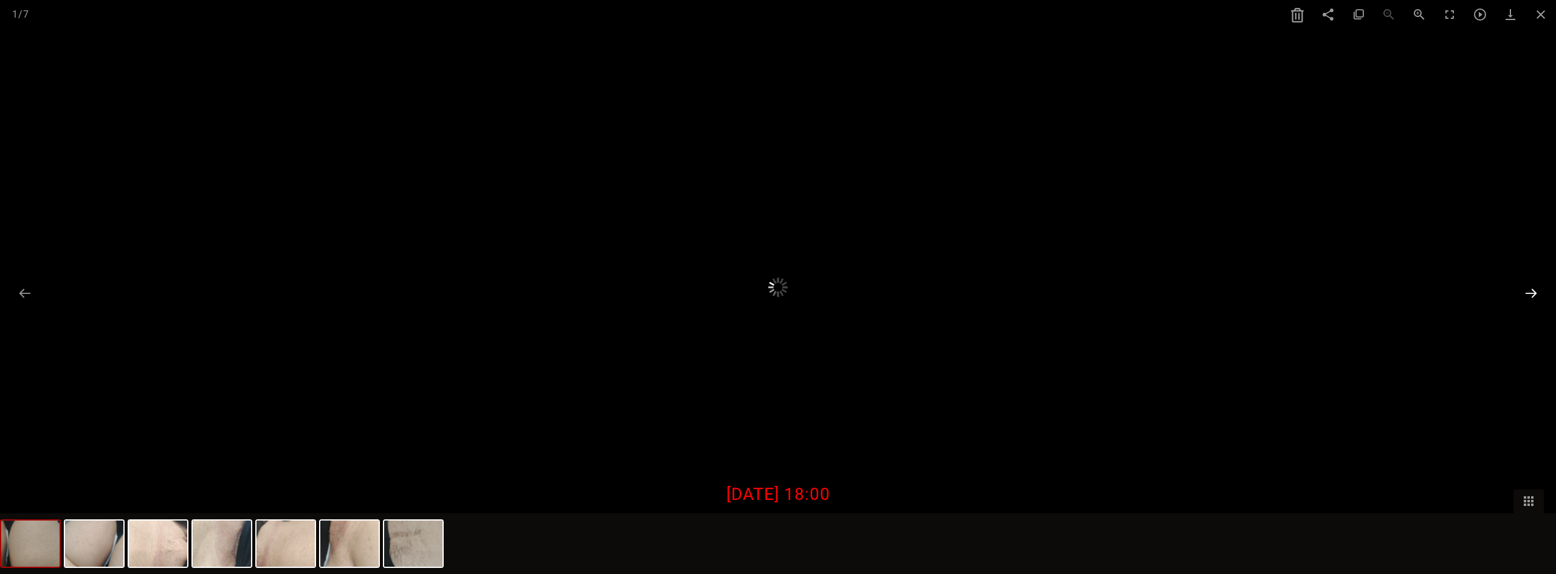
click at [1536, 292] on button at bounding box center [1531, 293] width 26 height 24
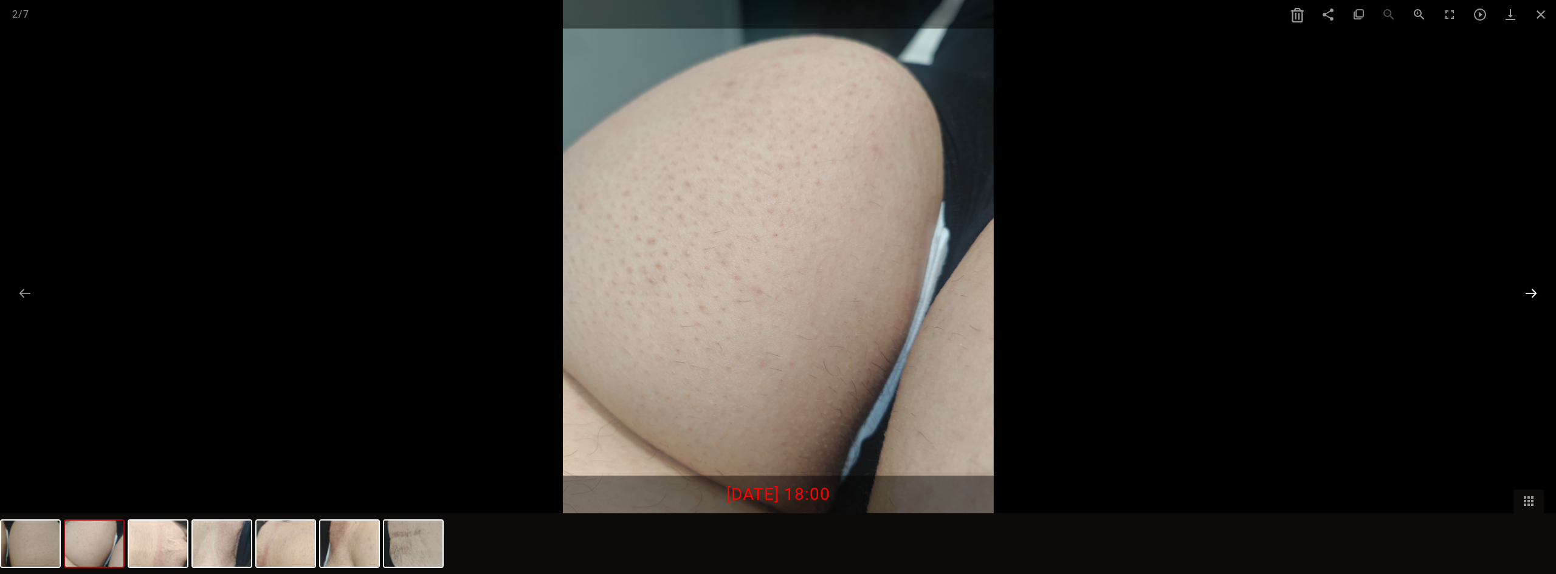
click at [1525, 291] on button at bounding box center [1531, 293] width 26 height 24
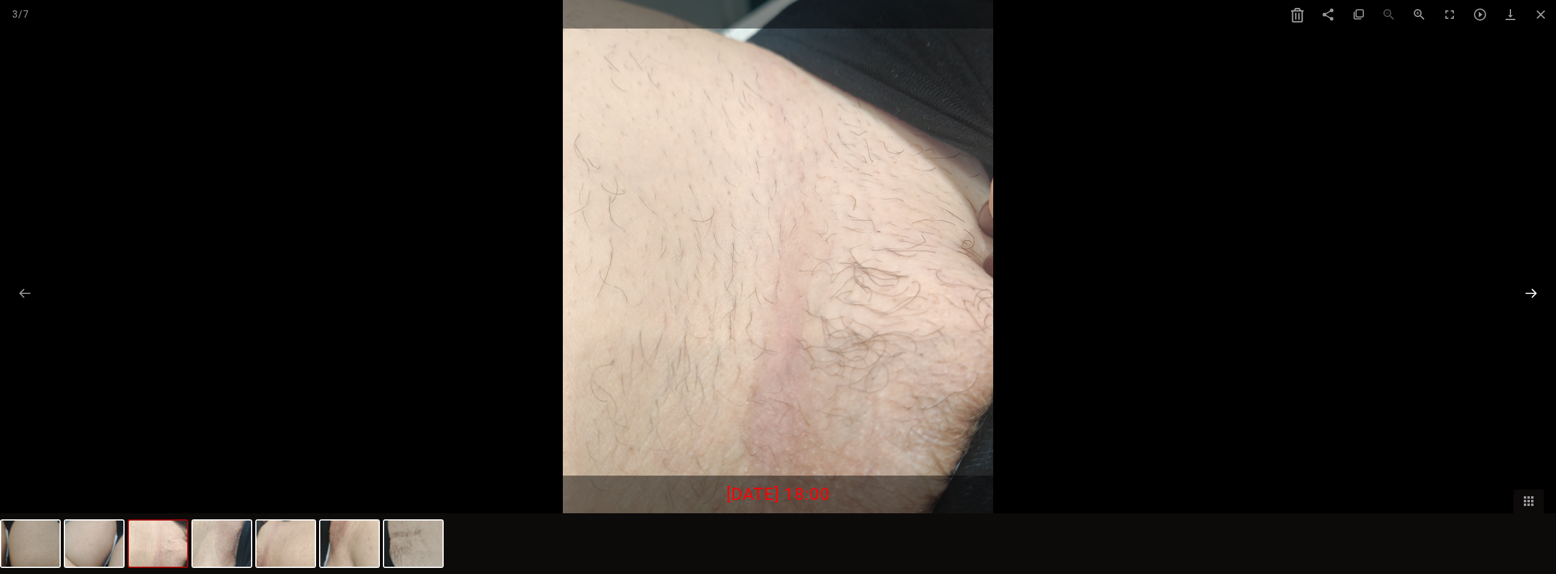
click at [1525, 291] on button at bounding box center [1531, 293] width 26 height 24
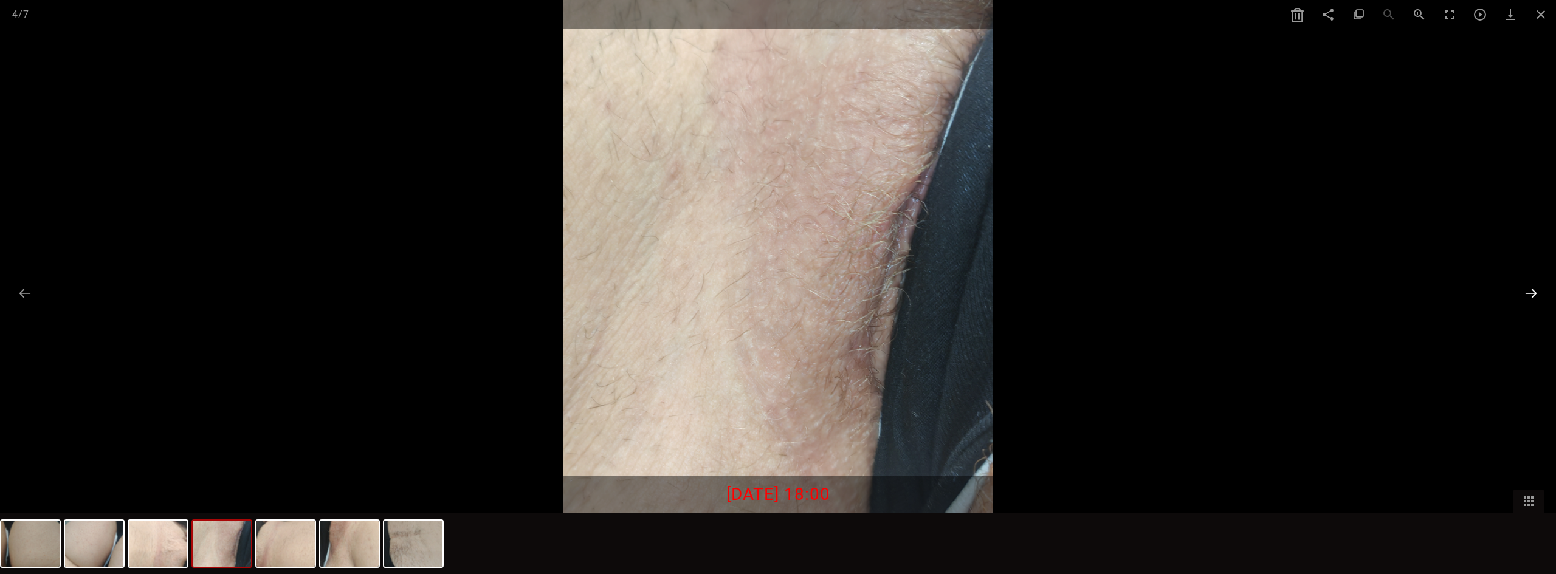
click at [1530, 295] on button at bounding box center [1531, 293] width 26 height 24
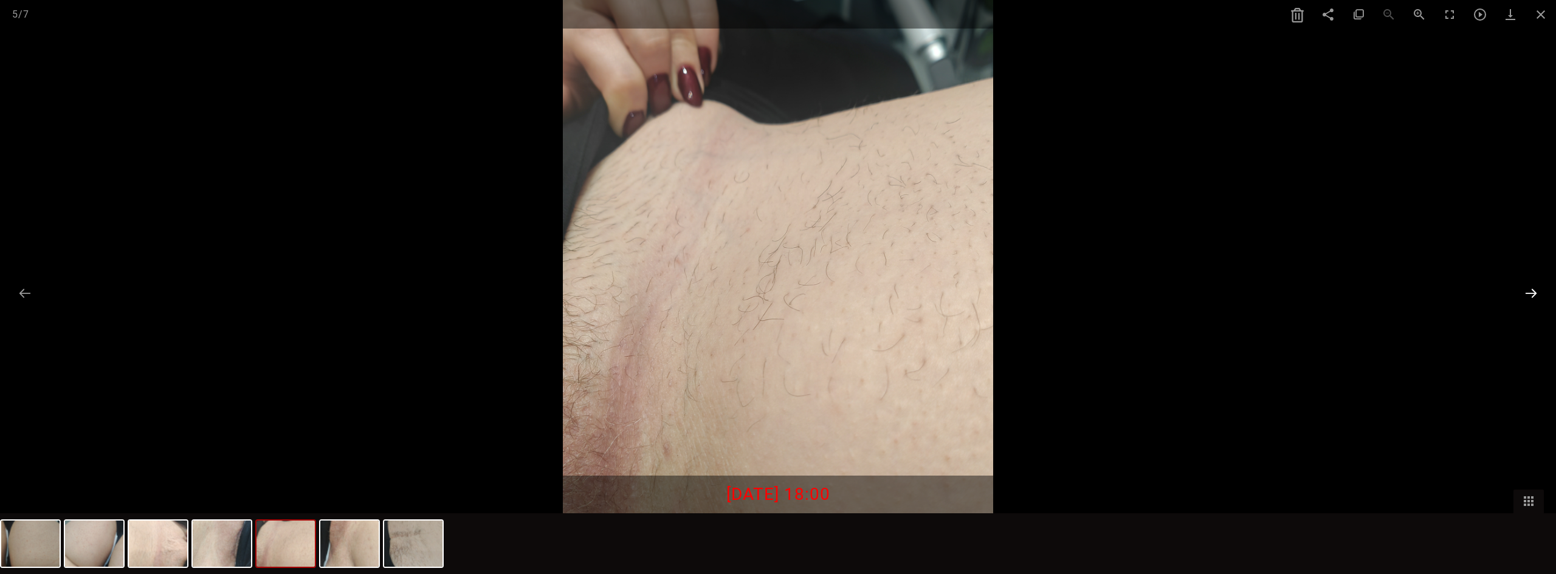
click at [1529, 293] on button at bounding box center [1531, 293] width 26 height 24
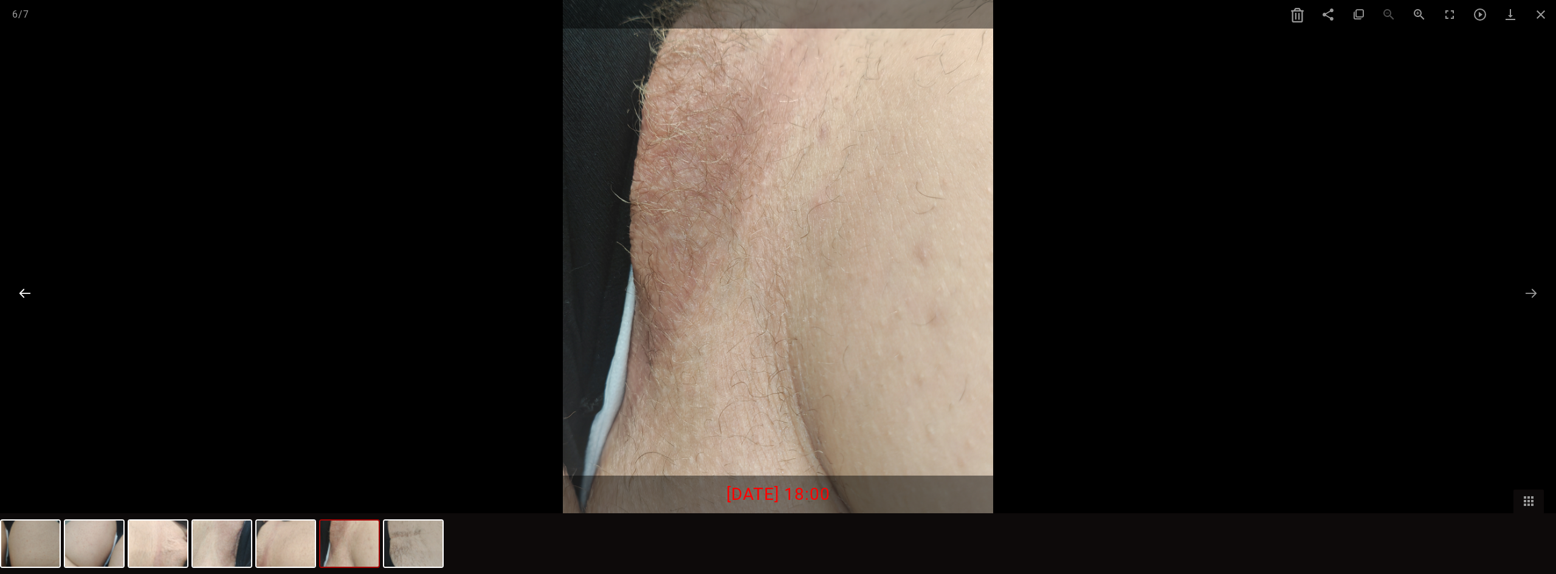
click at [28, 292] on button at bounding box center [25, 293] width 26 height 24
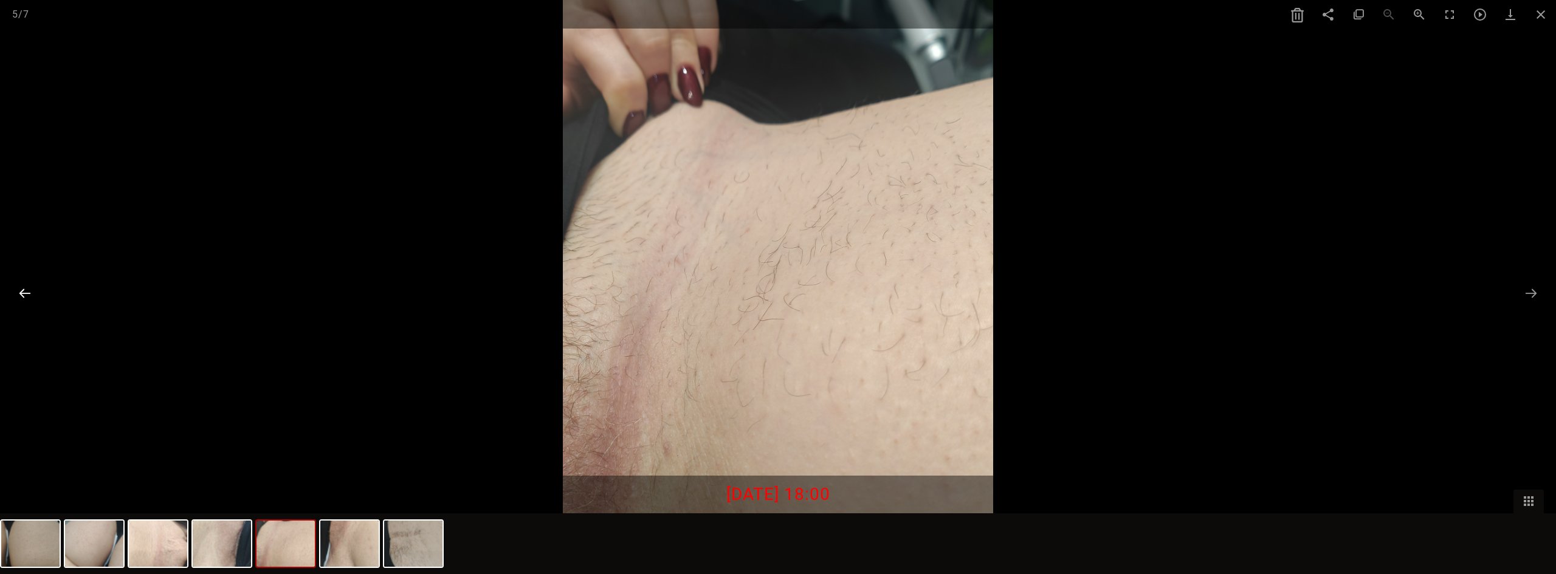
click at [28, 292] on button at bounding box center [25, 293] width 26 height 24
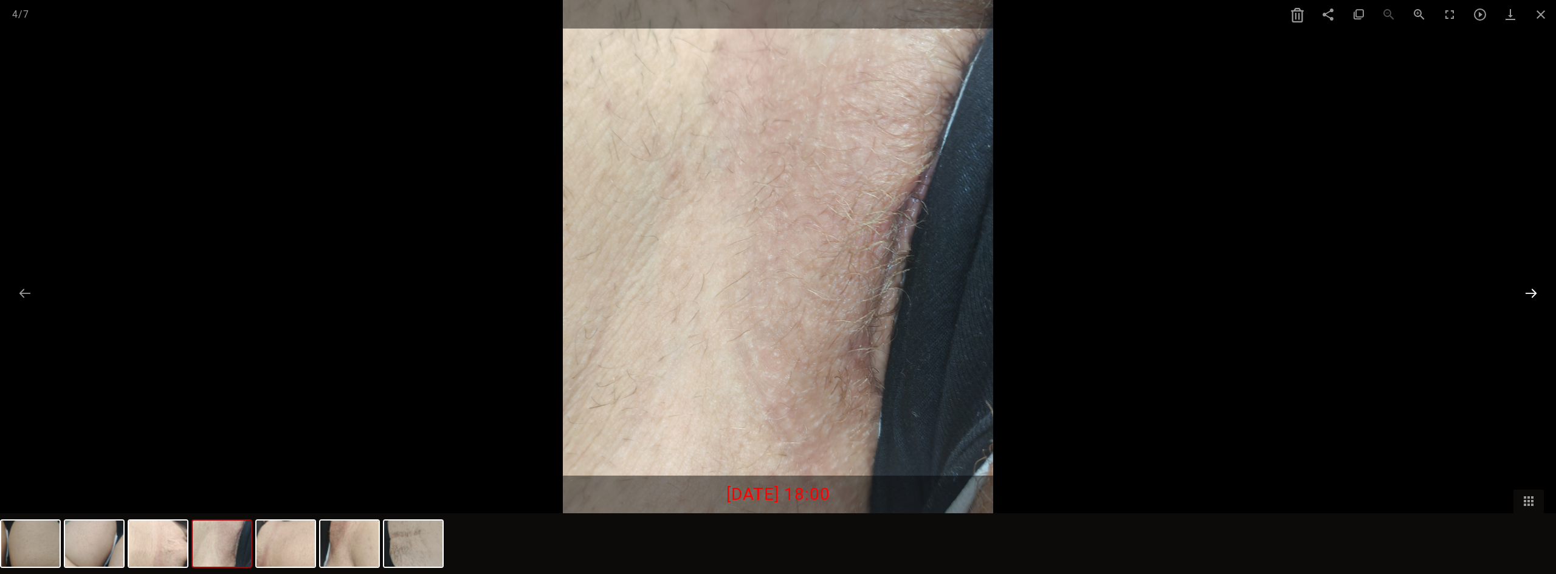
click at [1539, 284] on button at bounding box center [1531, 293] width 26 height 24
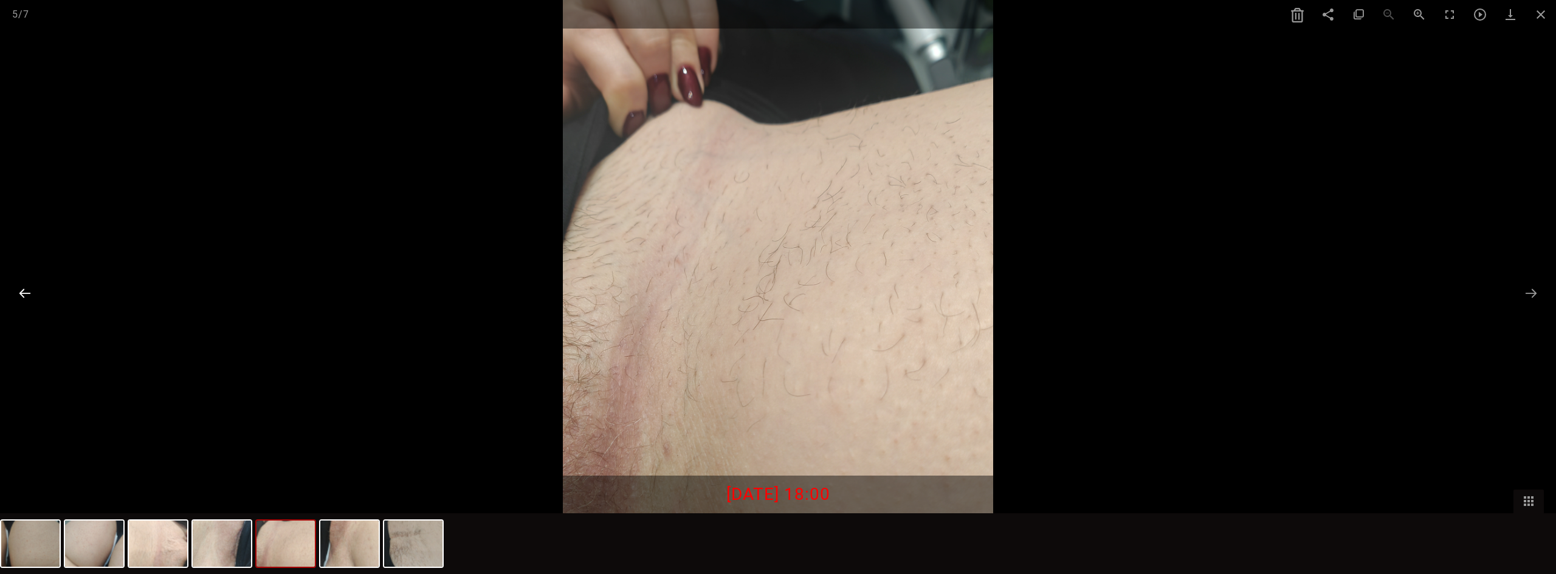
click at [24, 295] on button at bounding box center [25, 293] width 26 height 24
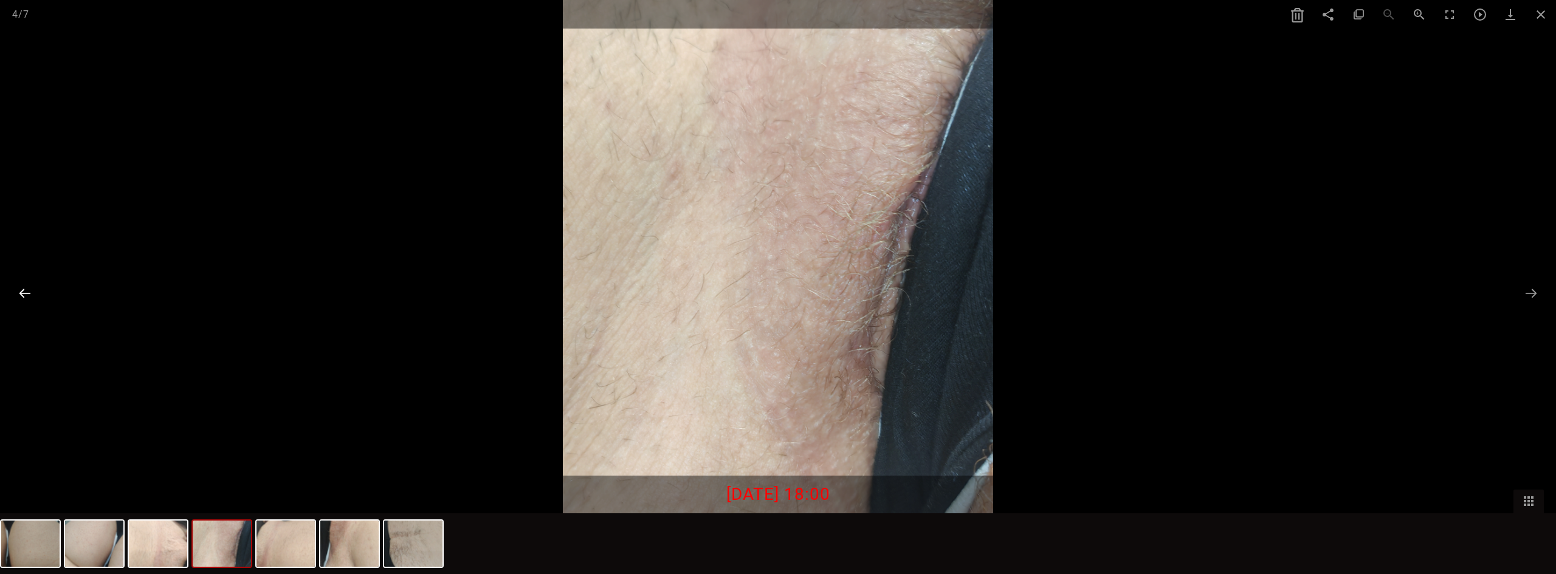
click at [24, 295] on button at bounding box center [25, 293] width 26 height 24
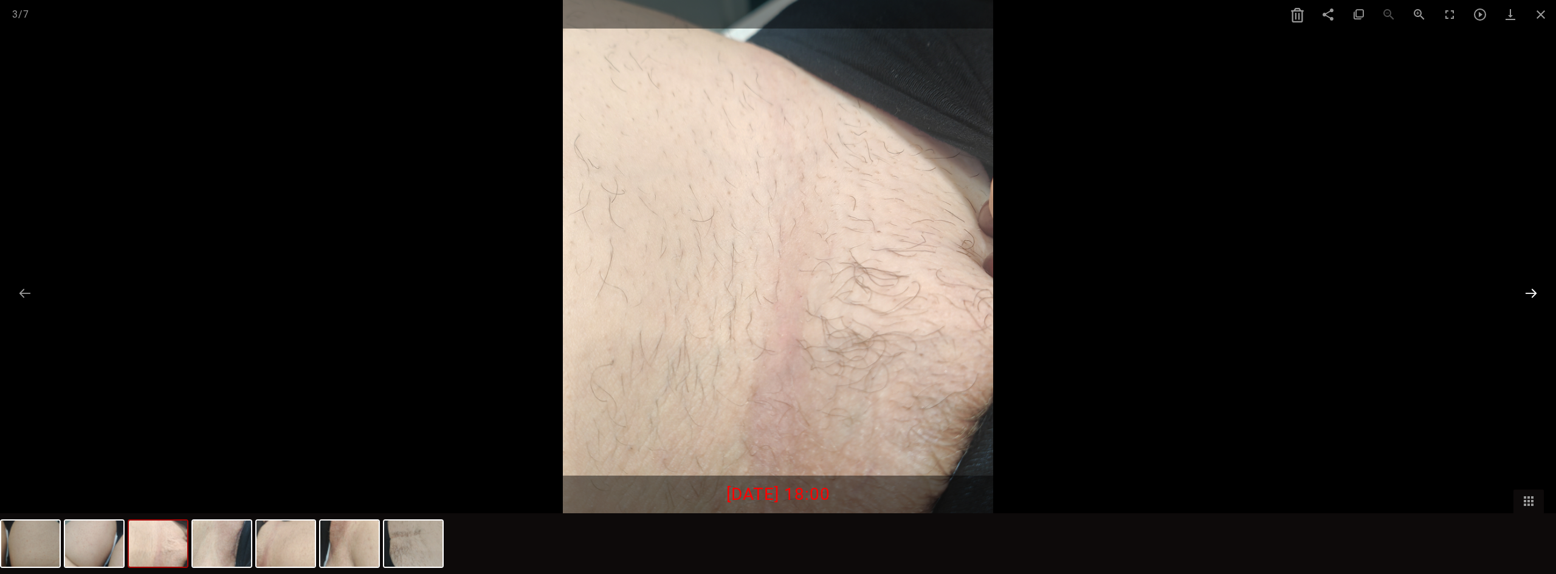
click at [1532, 296] on button at bounding box center [1531, 293] width 26 height 24
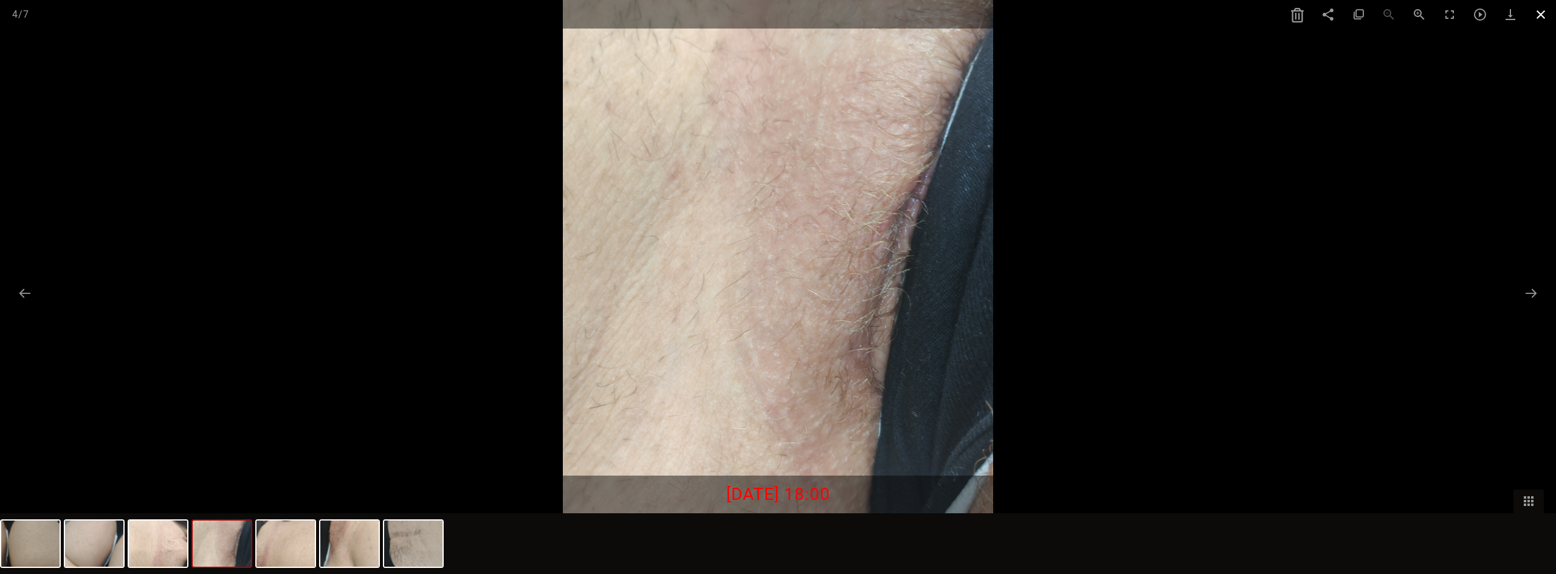
click at [1533, 11] on span at bounding box center [1540, 14] width 30 height 29
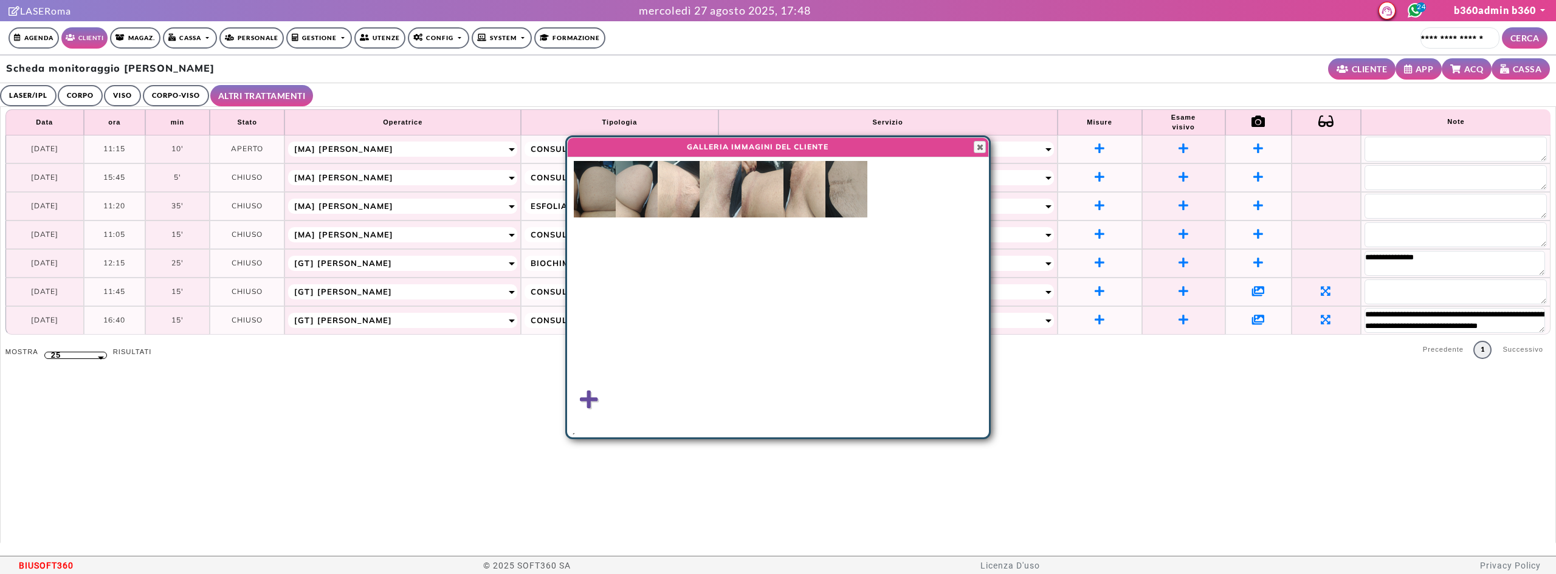
click at [1415, 13] on icon at bounding box center [1415, 10] width 15 height 15
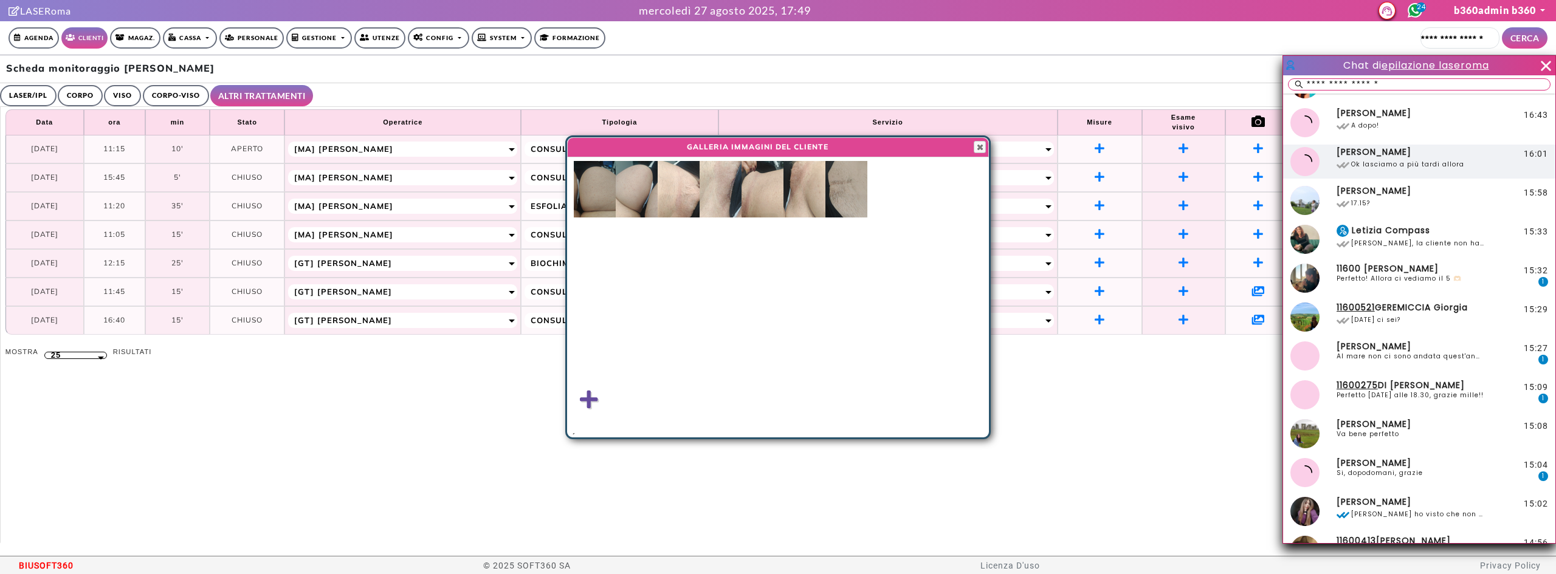
scroll to position [243, 0]
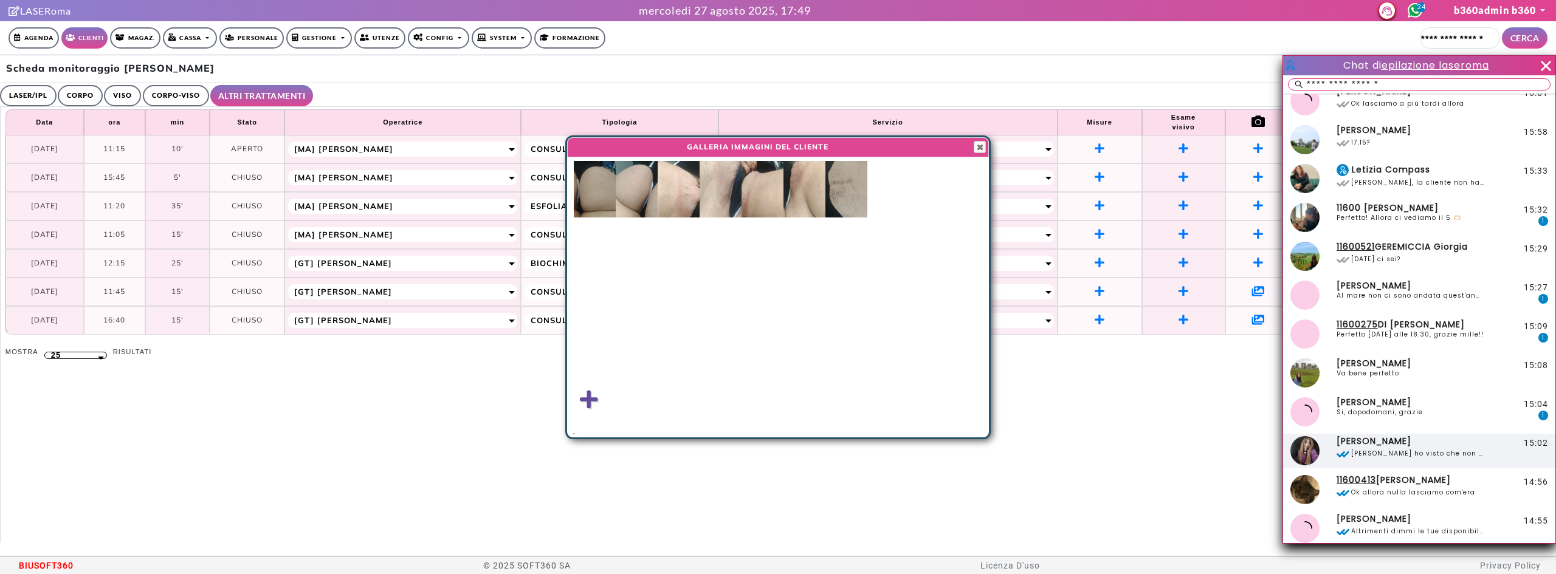
click at [1414, 458] on span "[PERSON_NAME] ho visto che non ti ho più risposto, a tra poco!!" at bounding box center [1417, 454] width 132 height 8
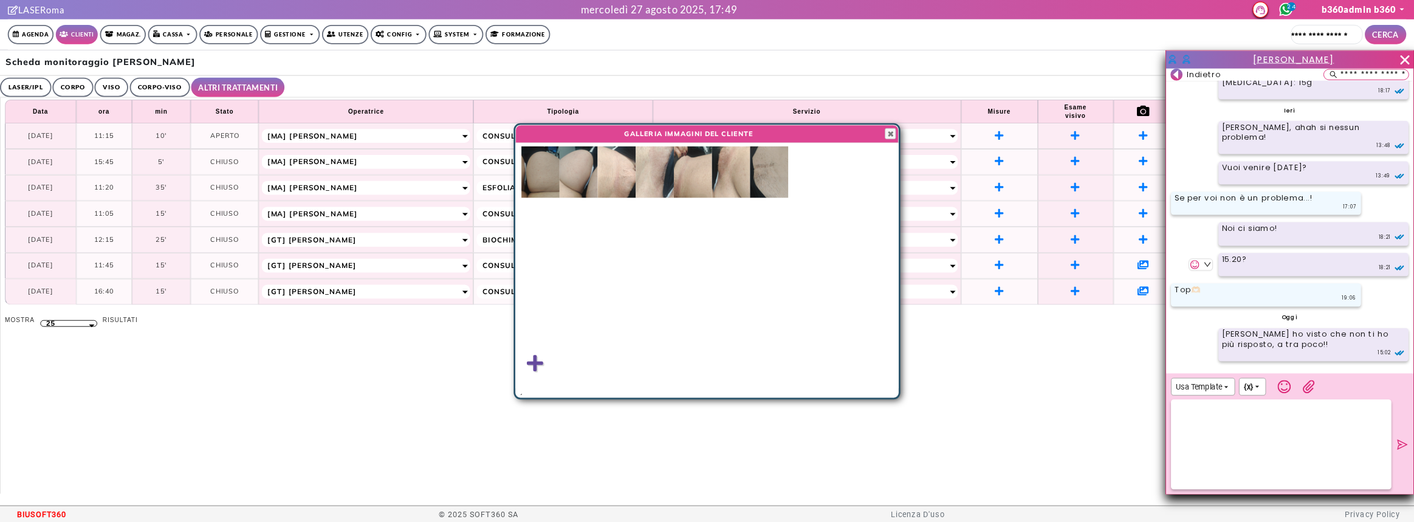
scroll to position [4031, 0]
click at [1399, 63] on span "[PERSON_NAME]" at bounding box center [1423, 65] width 89 height 14
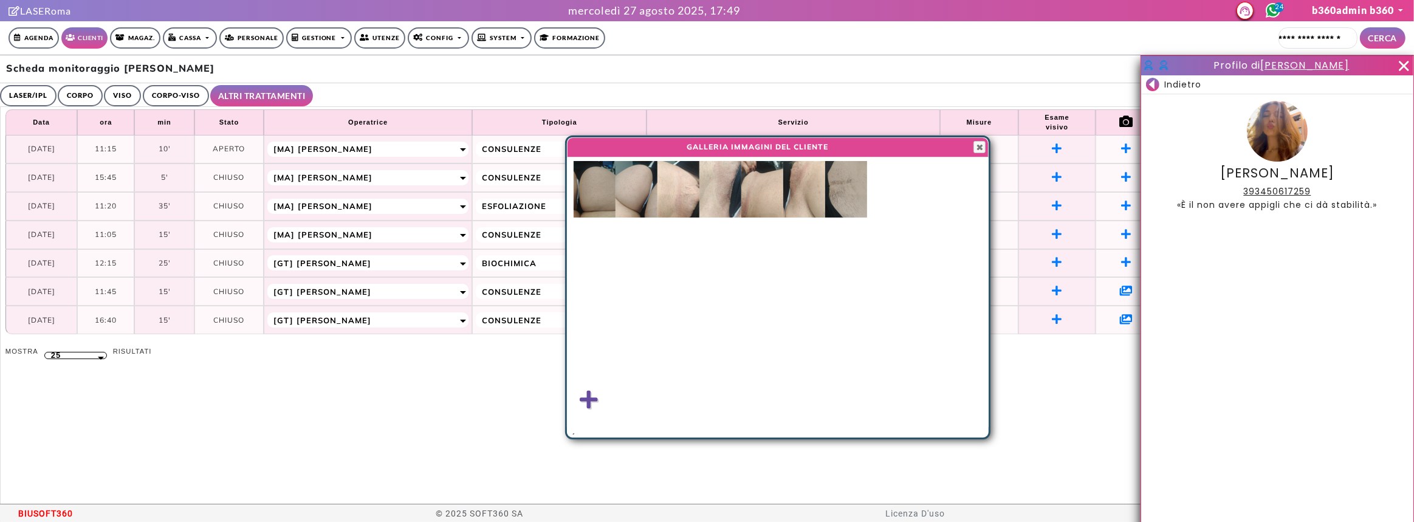
click at [734, 196] on img at bounding box center [721, 189] width 42 height 57
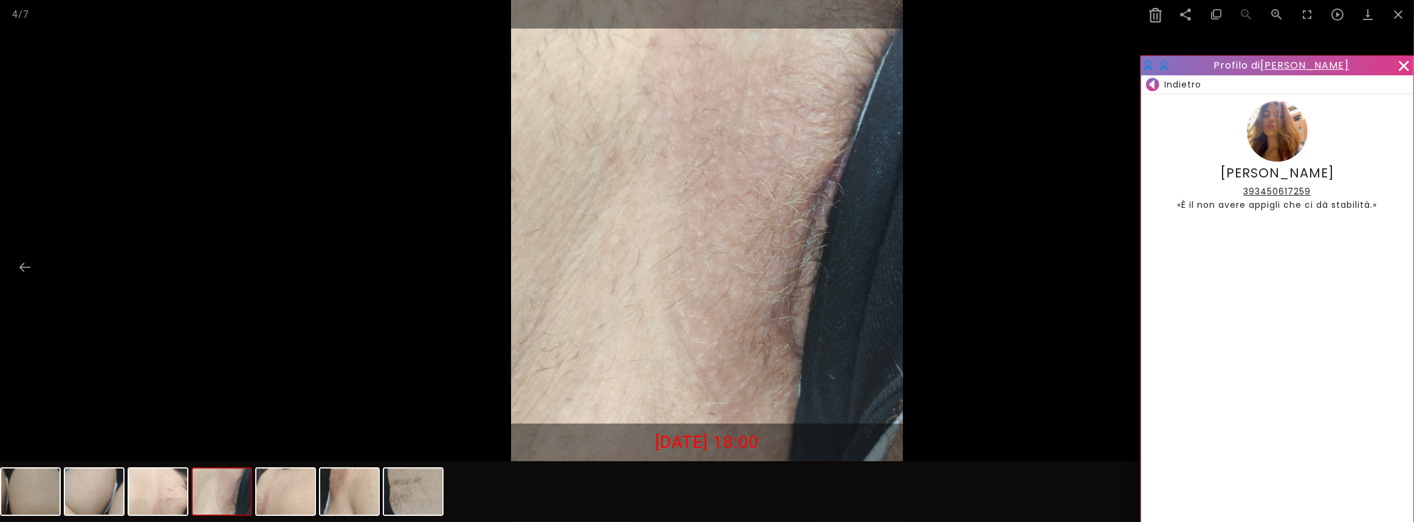
drag, startPoint x: 1409, startPoint y: 62, endPoint x: 1404, endPoint y: 52, distance: 11.4
click at [1409, 62] on icon at bounding box center [1404, 66] width 19 height 19
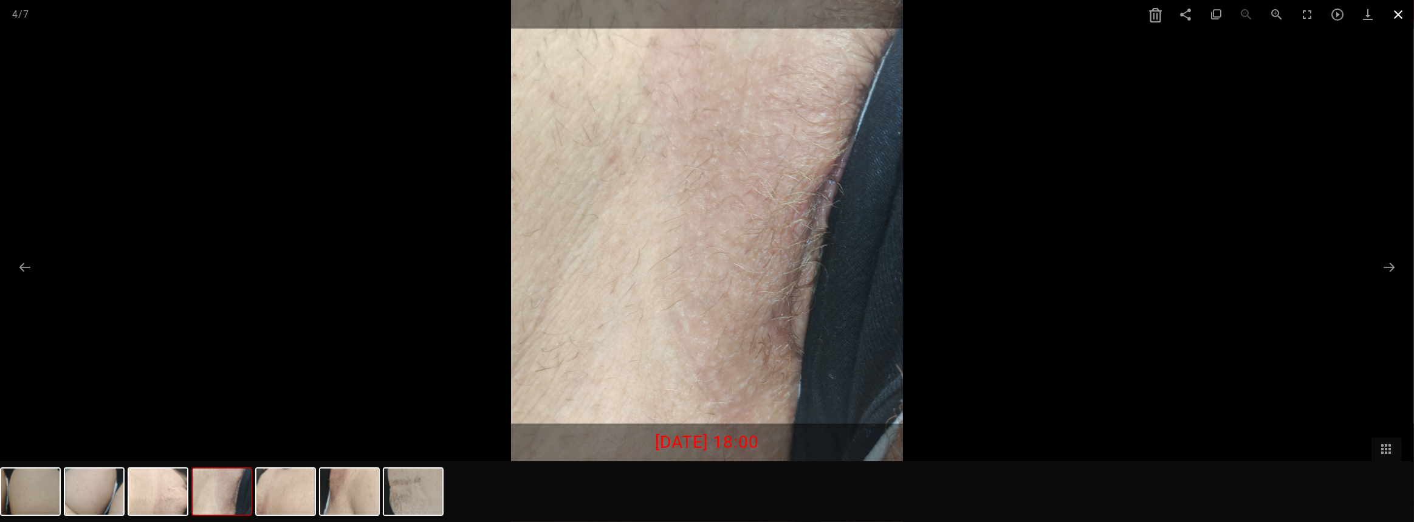
click at [1397, 16] on span at bounding box center [1399, 14] width 30 height 29
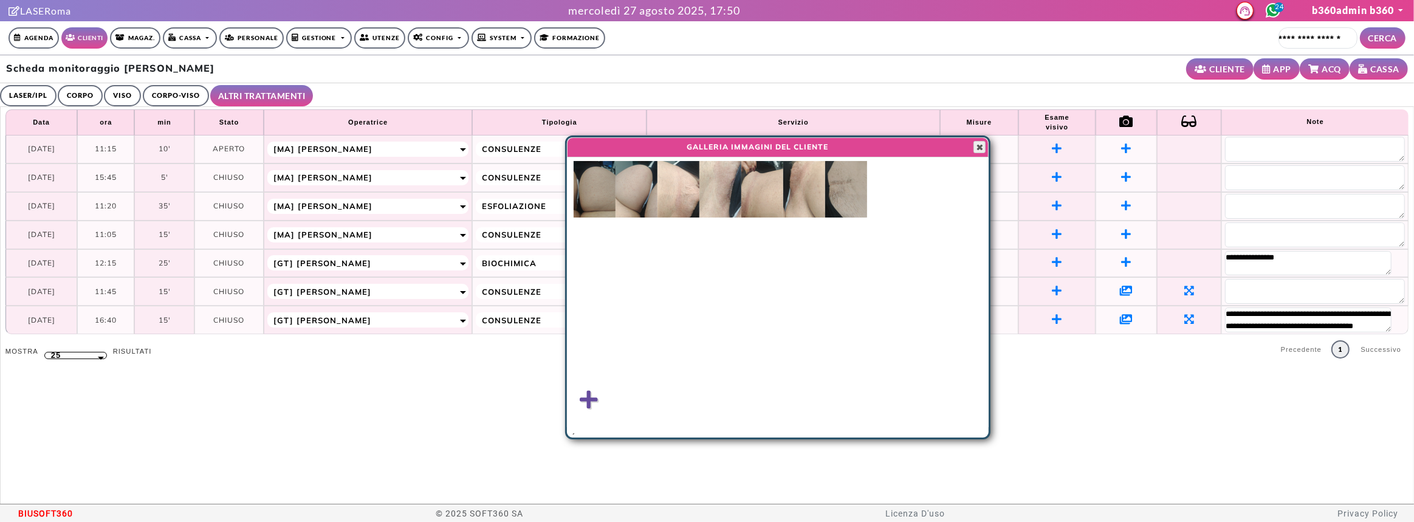
click at [982, 149] on span "button" at bounding box center [980, 147] width 10 height 10
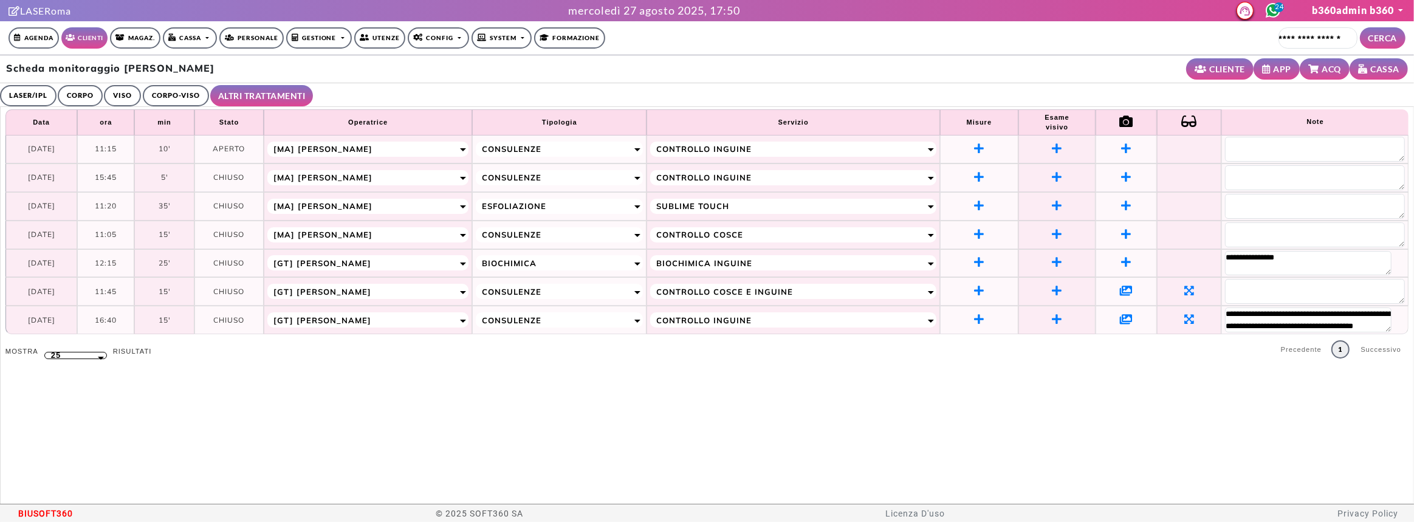
click at [175, 96] on link "CORPO-VISO" at bounding box center [176, 95] width 66 height 21
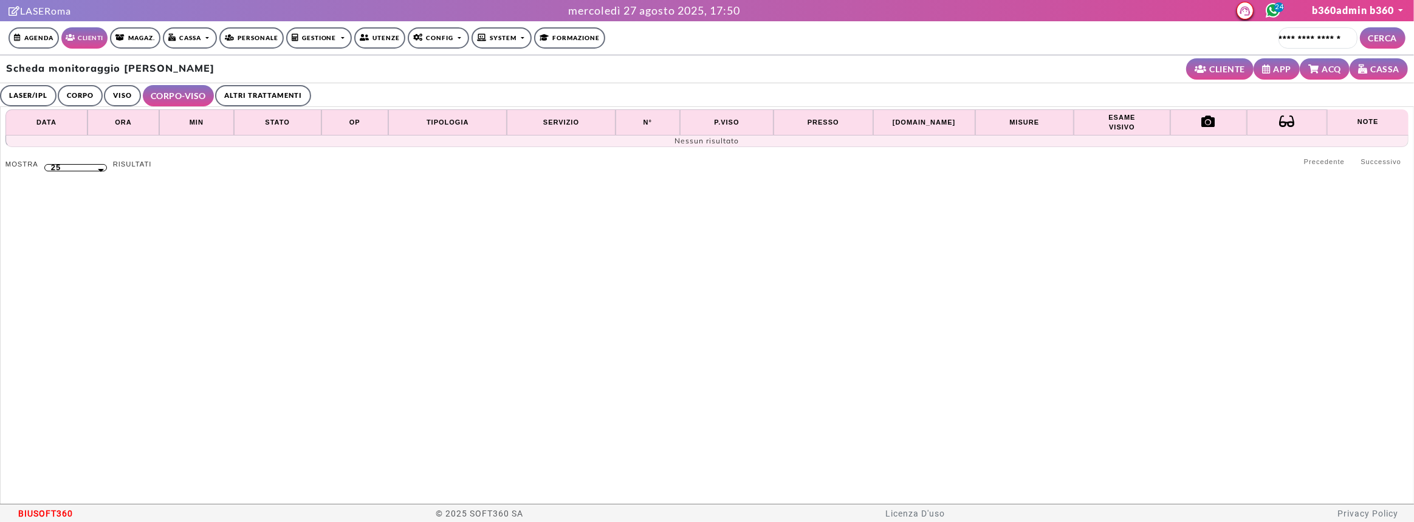
click at [57, 96] on ul "LASER/IPL ULTRASUONI CORPO VISO CORPO-VISO ALTRI TRATTAMENTI" at bounding box center [707, 95] width 1414 height 24
click at [50, 95] on link "LASER/IPL" at bounding box center [28, 95] width 57 height 21
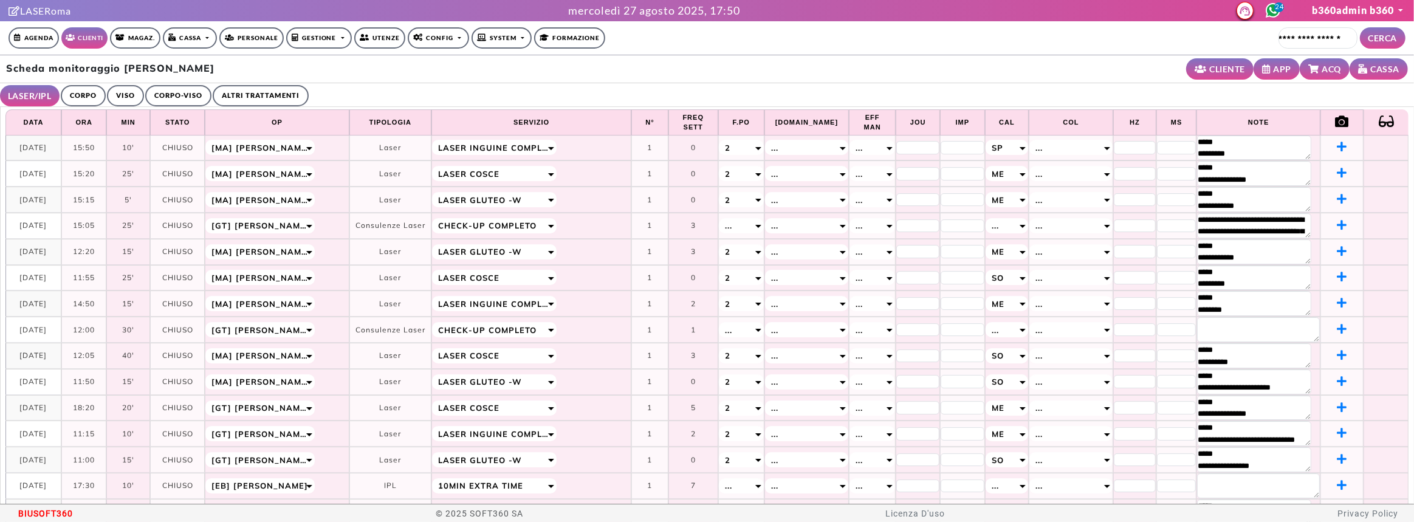
click at [33, 91] on link "LASER/IPL" at bounding box center [30, 95] width 60 height 21
click at [1272, 12] on circle at bounding box center [1273, 10] width 13 height 13
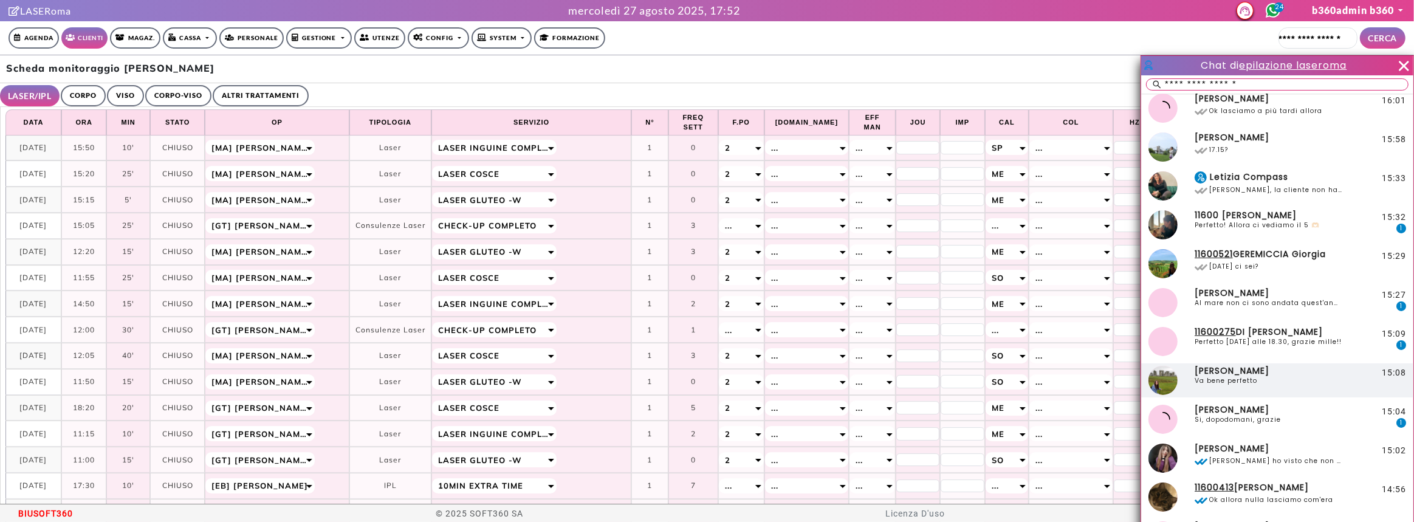
scroll to position [276, 0]
